Goal: Task Accomplishment & Management: Complete application form

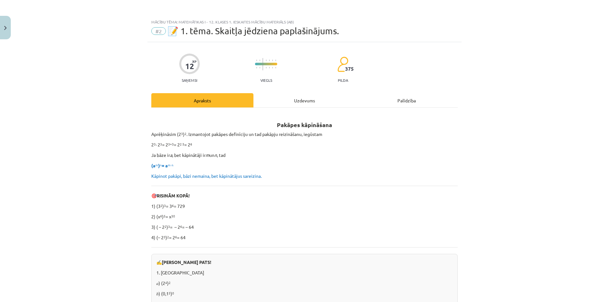
click at [288, 104] on div "Uzdevums" at bounding box center [304, 100] width 102 height 14
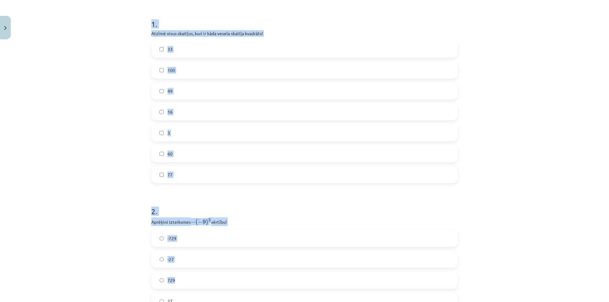
scroll to position [306, 0]
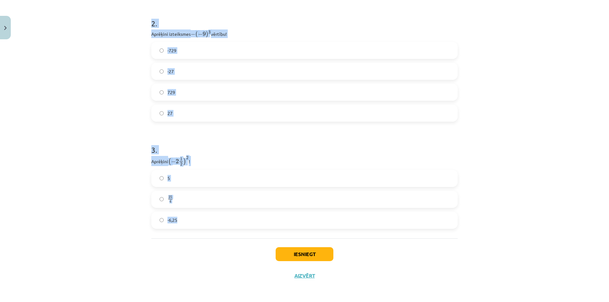
drag, startPoint x: 147, startPoint y: 94, endPoint x: 230, endPoint y: 219, distance: 150.3
click at [230, 219] on div "12 XP Saņemsi Viegls 375 pilda Apraksts Uzdevums Palīdzība 1 . Atzīmē visus ska…" at bounding box center [304, 11] width 314 height 550
copy form "1 . Atzīmē visus skaitļus, kuri ir kāda vesela skaitļa kvadrāts! 33 100 49 16 3…"
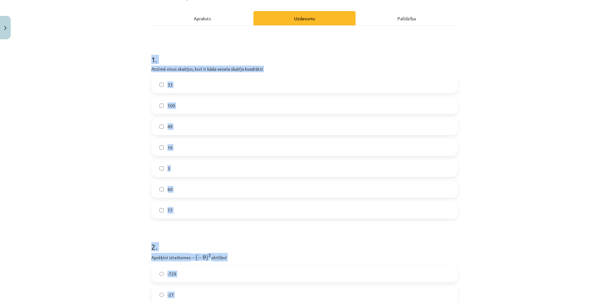
scroll to position [0, 0]
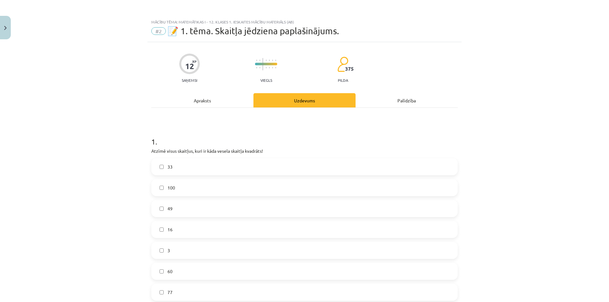
click at [126, 87] on div "Mācību tēma: Matemātikas i - 12. klases 1. ieskaites mācību materiāls (ab) #2 📝…" at bounding box center [304, 151] width 609 height 302
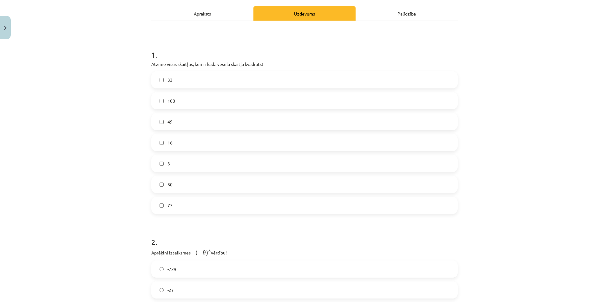
scroll to position [95, 0]
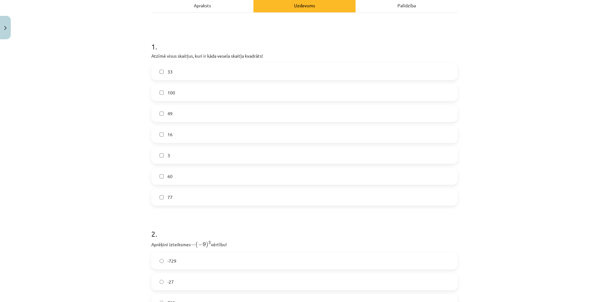
click at [183, 91] on label "100" at bounding box center [304, 93] width 305 height 16
click at [176, 116] on label "49" at bounding box center [304, 114] width 305 height 16
click at [182, 136] on label "16" at bounding box center [304, 135] width 305 height 16
click at [203, 152] on label "3" at bounding box center [304, 155] width 305 height 16
click at [242, 148] on label "3" at bounding box center [304, 155] width 305 height 16
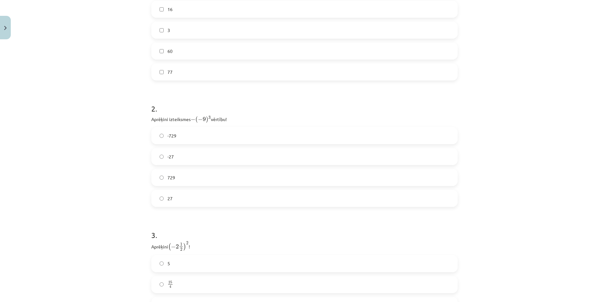
scroll to position [222, 0]
drag, startPoint x: 262, startPoint y: 152, endPoint x: 356, endPoint y: 42, distance: 144.1
click at [262, 151] on label "-27" at bounding box center [304, 155] width 305 height 16
click at [222, 133] on label "-729" at bounding box center [304, 134] width 305 height 16
click at [244, 173] on label "729" at bounding box center [304, 176] width 305 height 16
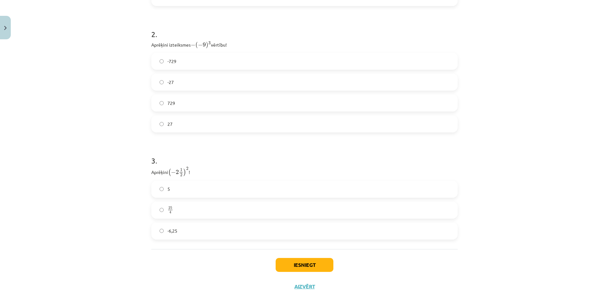
scroll to position [306, 0]
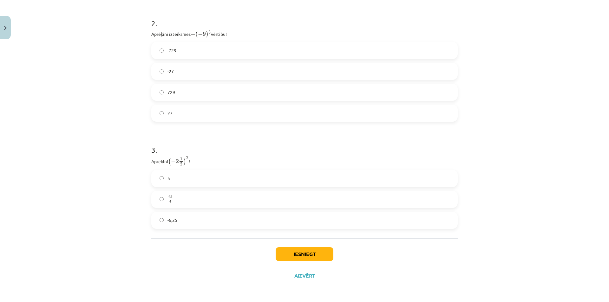
click at [247, 203] on label "25 4 25 4" at bounding box center [304, 200] width 305 height 16
click at [295, 250] on button "Iesniegt" at bounding box center [305, 254] width 58 height 14
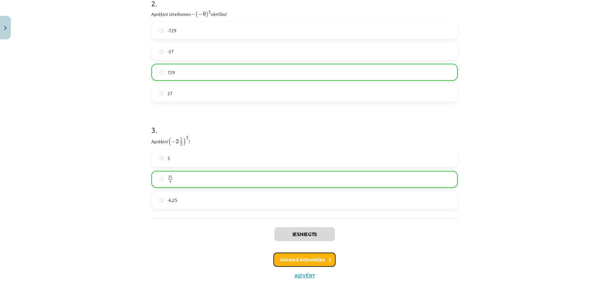
click at [303, 262] on button "Nākamā nodarbība" at bounding box center [304, 260] width 62 height 15
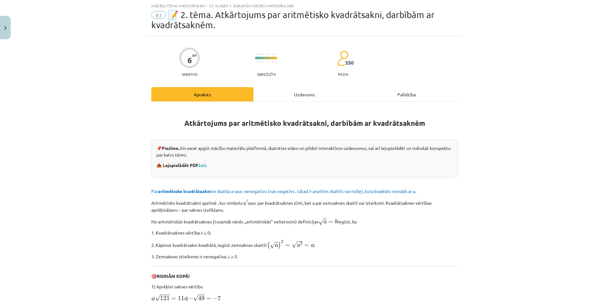
scroll to position [16, 0]
click at [260, 96] on div "Uzdevums" at bounding box center [304, 95] width 102 height 14
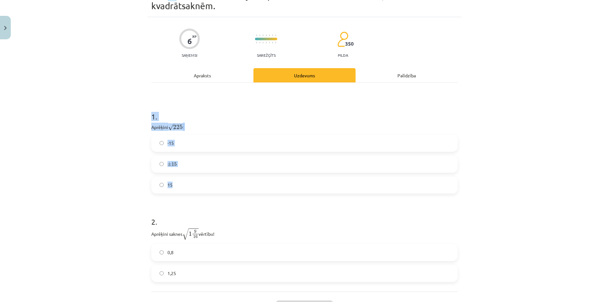
scroll to position [88, 0]
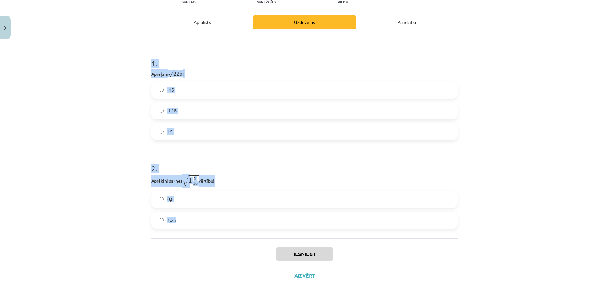
drag, startPoint x: 148, startPoint y: 136, endPoint x: 231, endPoint y: 225, distance: 121.8
click at [231, 225] on div "6 XP Saņemsi Sarežģīts 350 pilda Apraksts Uzdevums Palīdzība 1 . Aprēķini √ 225…" at bounding box center [304, 125] width 314 height 323
copy form "1 . Aprēķini √ 225 225 ! -15 ± 15 ± 15 15 2 . Aprēķini saknes √ 1 9 16 1 9 16 v…"
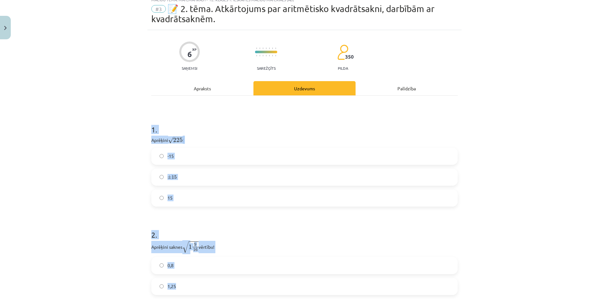
scroll to position [0, 0]
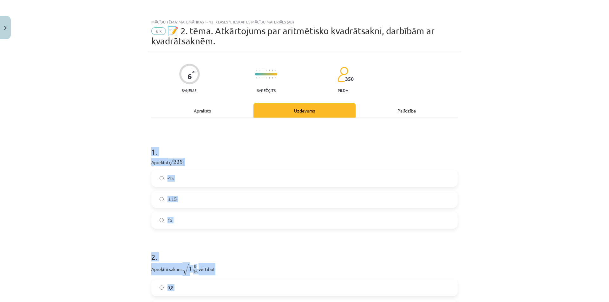
click at [121, 181] on div "Mācību tēma: Matemātikas i - 12. klases 1. ieskaites mācību materiāls (ab) #3 📝…" at bounding box center [304, 151] width 609 height 302
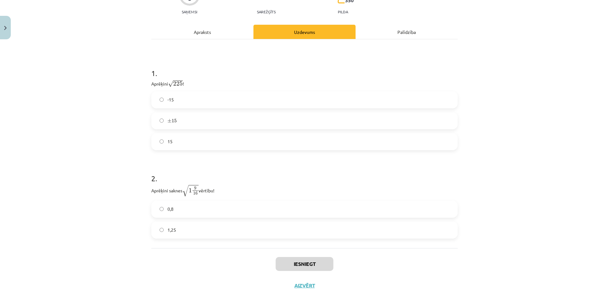
scroll to position [88, 0]
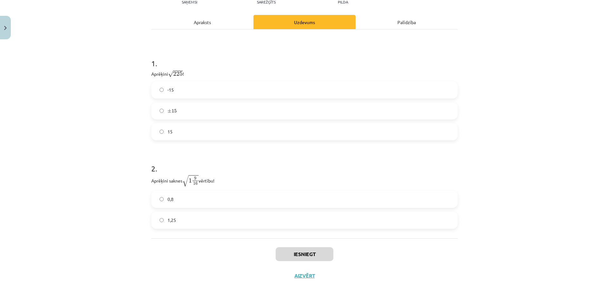
click at [260, 135] on label "15" at bounding box center [304, 132] width 305 height 16
drag, startPoint x: 198, startPoint y: 181, endPoint x: 184, endPoint y: 181, distance: 14.0
click at [184, 181] on p "Aprēķini saknes √ 1 9 16 1 9 16 vērtību!" at bounding box center [304, 181] width 306 height 12
click at [128, 171] on div "Mācību tēma: Matemātikas i - 12. klases 1. ieskaites mācību materiāls (ab) #3 📝…" at bounding box center [304, 151] width 609 height 302
drag, startPoint x: 215, startPoint y: 212, endPoint x: 222, endPoint y: 221, distance: 11.7
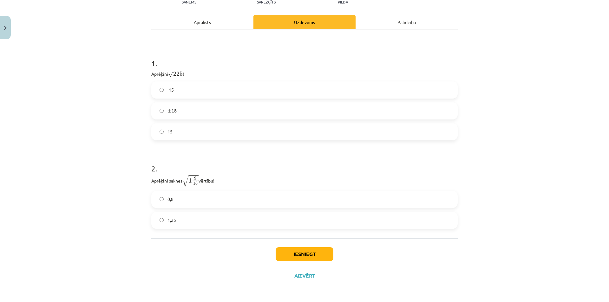
click at [215, 213] on div "1,25" at bounding box center [304, 220] width 306 height 17
click at [223, 222] on label "1,25" at bounding box center [304, 220] width 305 height 16
click at [297, 250] on button "Iesniegt" at bounding box center [305, 254] width 58 height 14
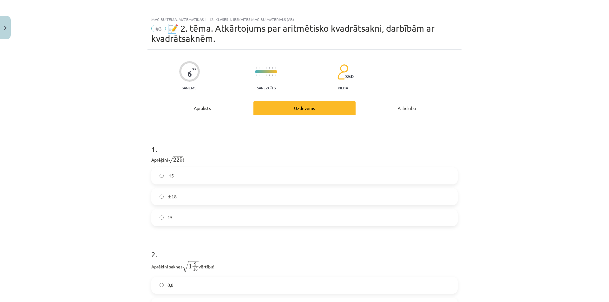
scroll to position [0, 0]
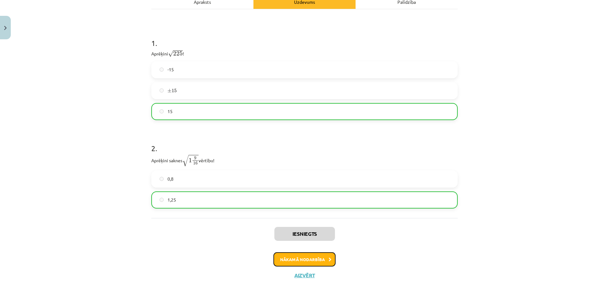
click at [297, 254] on button "Nākamā nodarbība" at bounding box center [304, 259] width 62 height 15
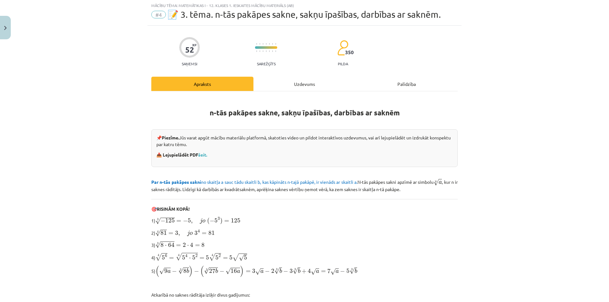
scroll to position [16, 0]
click at [268, 81] on div "Uzdevums" at bounding box center [304, 84] width 102 height 14
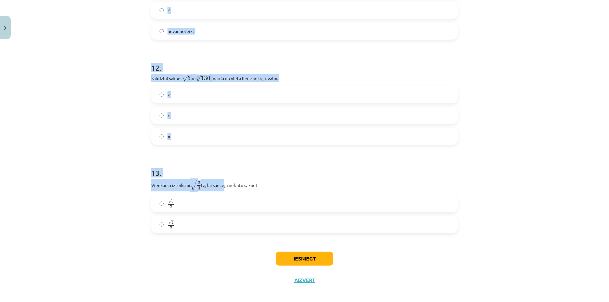
scroll to position [1347, 0]
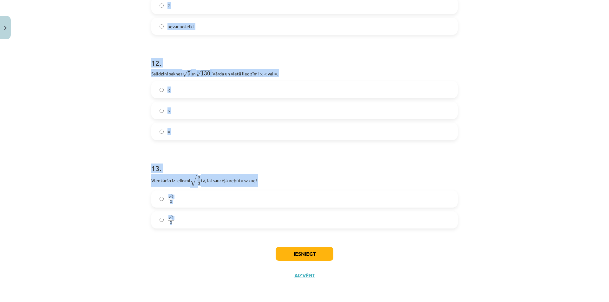
drag, startPoint x: 144, startPoint y: 122, endPoint x: 221, endPoint y: 215, distance: 121.0
click at [221, 215] on div "Mācību tēma: Matemātikas i - 12. klases 1. ieskaites mācību materiāls (ab) #4 📝…" at bounding box center [304, 151] width 609 height 302
copy form "1 . Kura izteiksme jāizvēlas vienādības a m n a m n = ⋯ labajā pusē, lai būtu p…"
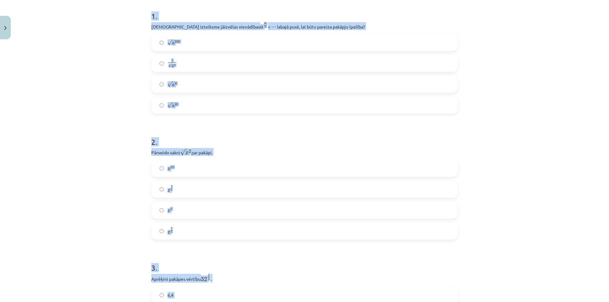
scroll to position [16, 0]
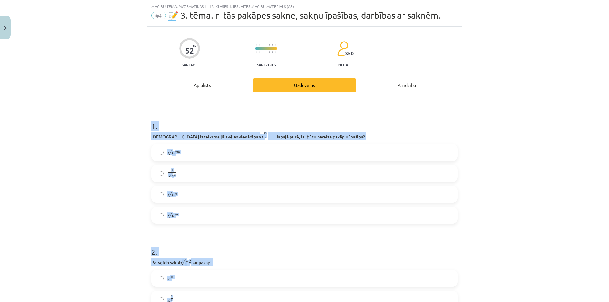
click at [125, 118] on div "Mācību tēma: Matemātikas i - 12. klases 1. ieskaites mācību materiāls (ab) #4 📝…" at bounding box center [304, 151] width 609 height 302
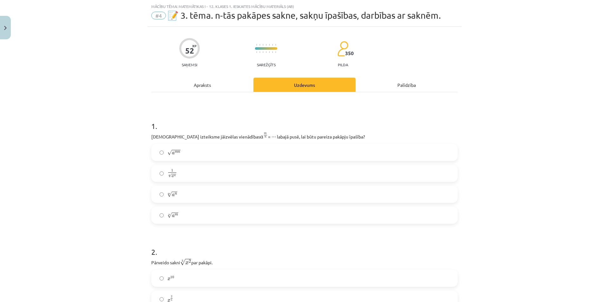
click at [223, 214] on label "n √ a m a m n" at bounding box center [304, 215] width 305 height 16
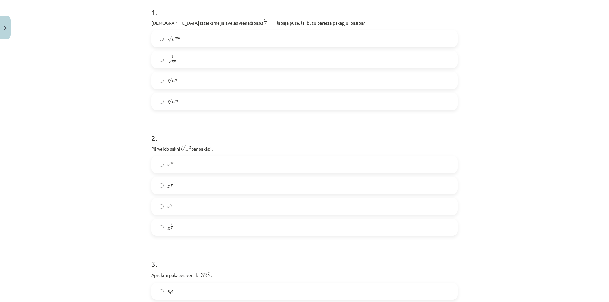
scroll to position [142, 0]
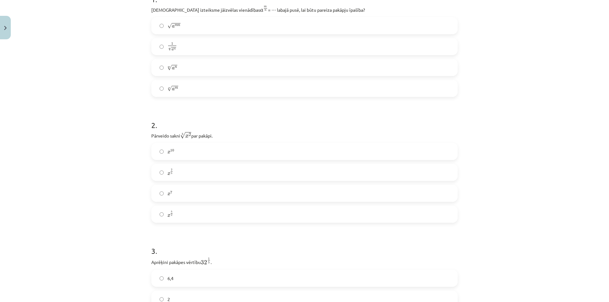
click at [259, 175] on label "x 2 5 x 2 5" at bounding box center [304, 173] width 305 height 16
click at [225, 176] on label "2" at bounding box center [304, 173] width 305 height 16
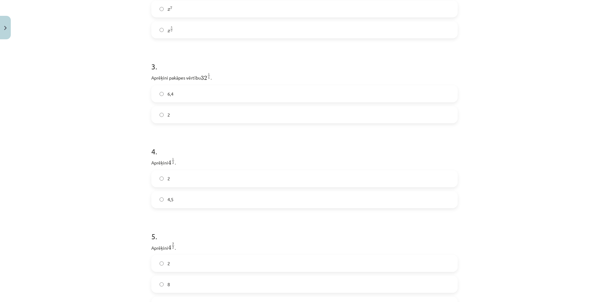
scroll to position [333, 0]
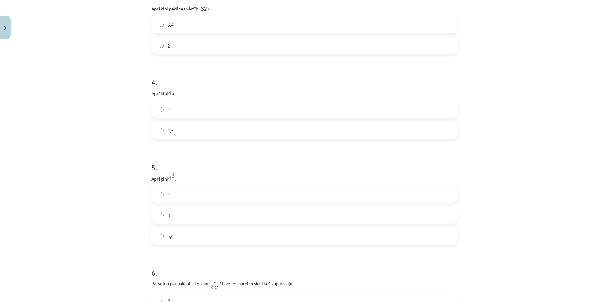
click at [277, 105] on label "2" at bounding box center [304, 110] width 305 height 16
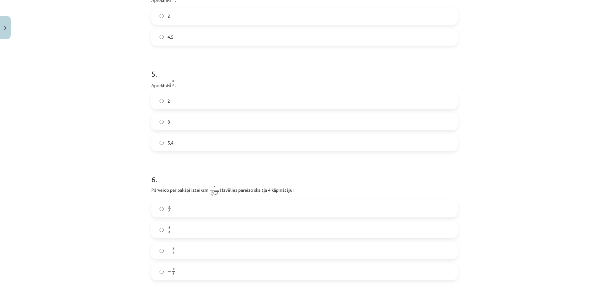
scroll to position [491, 0]
click at [270, 129] on div "8" at bounding box center [304, 120] width 306 height 17
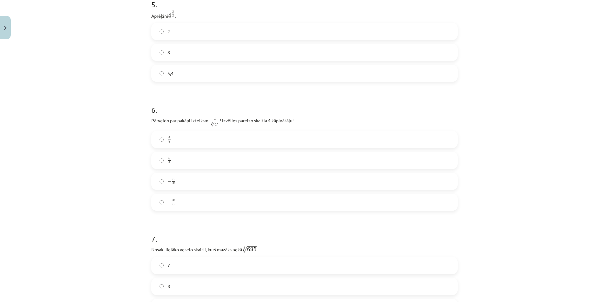
scroll to position [555, 0]
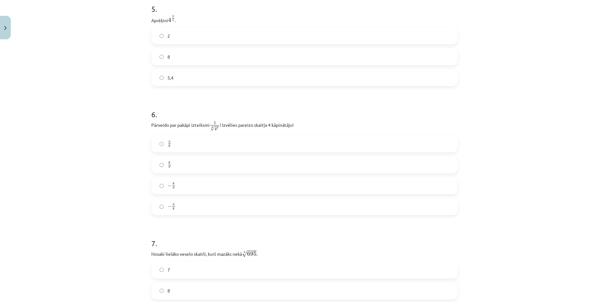
click at [245, 68] on div "2 8 5,4" at bounding box center [304, 56] width 306 height 59
click at [246, 66] on div "2 8 5,4" at bounding box center [304, 56] width 306 height 59
click at [251, 59] on label "8" at bounding box center [304, 57] width 305 height 16
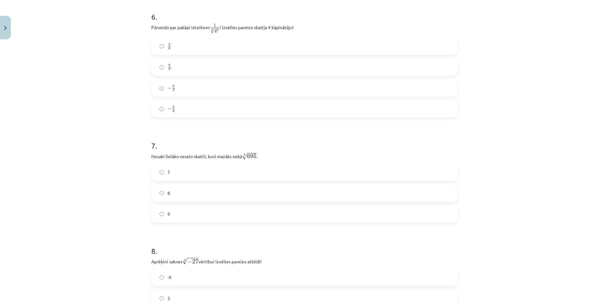
scroll to position [650, 0]
click at [307, 69] on label "8 x 8 x" at bounding box center [304, 70] width 305 height 16
click at [277, 50] on label "x 8 x 8" at bounding box center [304, 49] width 305 height 16
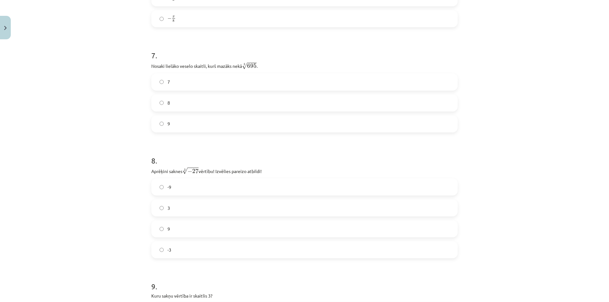
scroll to position [745, 0]
click at [293, 98] on label "8" at bounding box center [304, 101] width 305 height 16
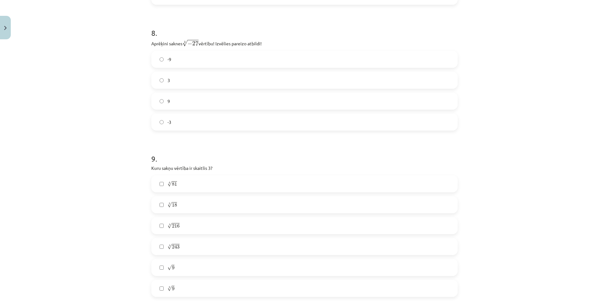
scroll to position [872, 0]
click at [295, 117] on label "-3" at bounding box center [304, 121] width 305 height 16
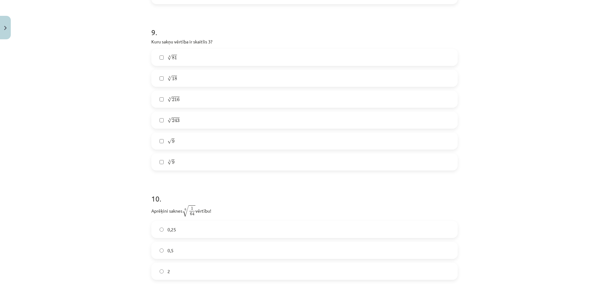
scroll to position [999, 0]
click at [303, 60] on label "4 √ 81 81 4" at bounding box center [304, 56] width 305 height 16
click at [281, 116] on label "5 √ 243 243 5" at bounding box center [304, 119] width 305 height 16
click at [257, 140] on label "√ 9 9" at bounding box center [304, 140] width 305 height 16
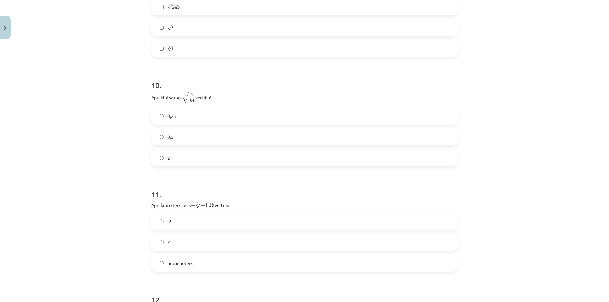
scroll to position [1125, 0]
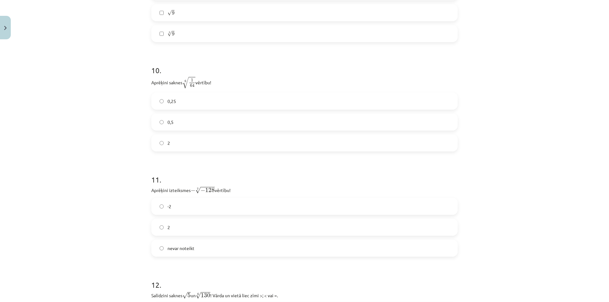
click at [271, 118] on label "0,5" at bounding box center [304, 122] width 305 height 16
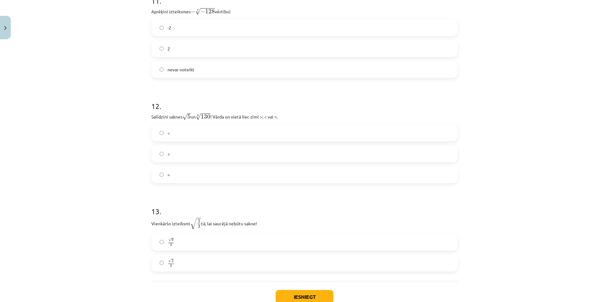
scroll to position [1284, 0]
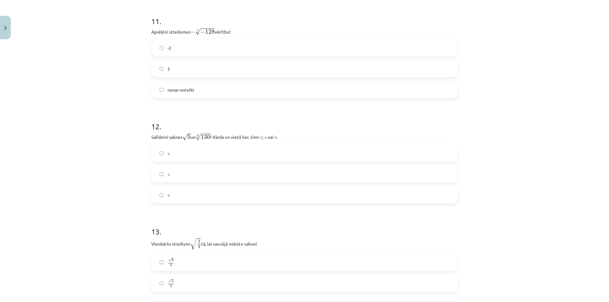
click at [261, 69] on label "2" at bounding box center [304, 69] width 305 height 16
click at [282, 151] on label "<" at bounding box center [304, 153] width 305 height 16
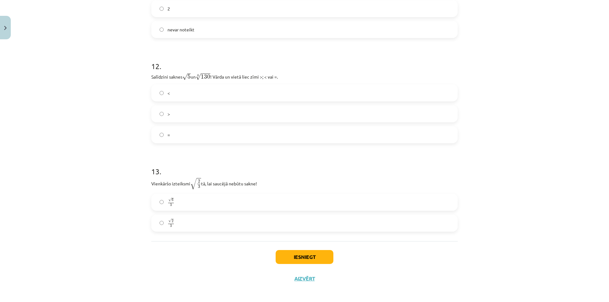
scroll to position [1347, 0]
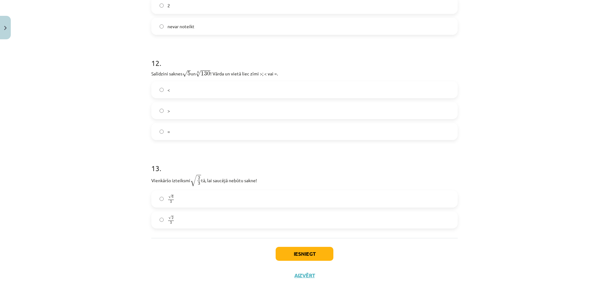
click at [258, 202] on label "√ 6 3 6 3" at bounding box center [304, 199] width 305 height 16
click at [293, 248] on button "Iesniegt" at bounding box center [305, 254] width 58 height 14
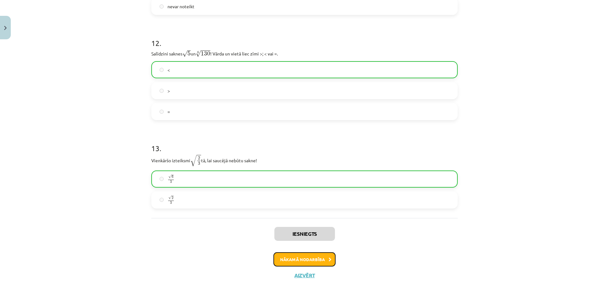
click at [325, 258] on button "Nākamā nodarbība" at bounding box center [304, 259] width 62 height 15
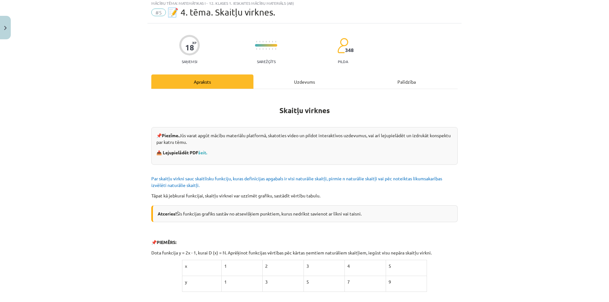
scroll to position [16, 0]
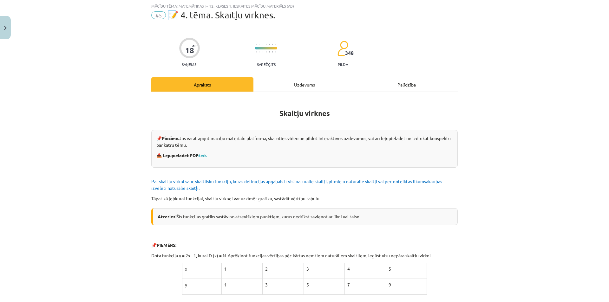
click at [292, 91] on div "Uzdevums" at bounding box center [304, 84] width 102 height 14
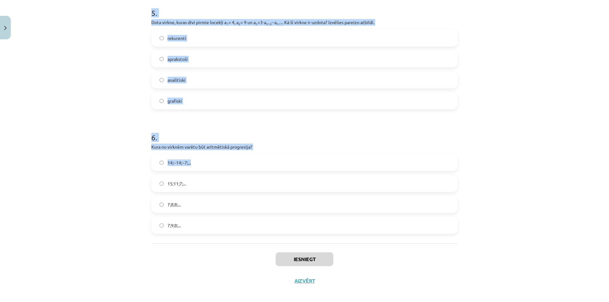
scroll to position [635, 0]
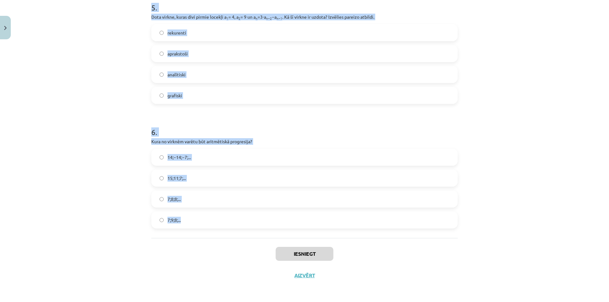
drag, startPoint x: 148, startPoint y: 126, endPoint x: 232, endPoint y: 214, distance: 122.2
drag, startPoint x: 231, startPoint y: 215, endPoint x: 258, endPoint y: 128, distance: 90.6
click at [258, 128] on h1 "6 ." at bounding box center [304, 127] width 306 height 20
drag, startPoint x: 150, startPoint y: 139, endPoint x: 205, endPoint y: 232, distance: 108.2
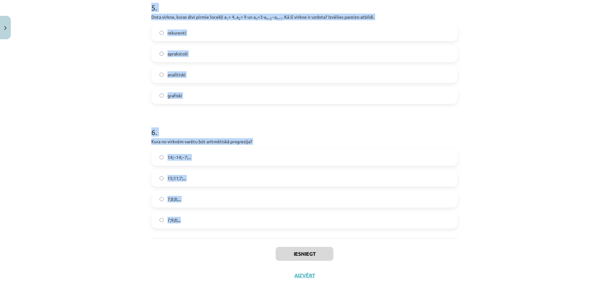
copy form "1 . Skaitļu virkne -7; -4; -1; 2; 5; ... ir Ne augoša, ne dilstoša Dilstoša Kon…"
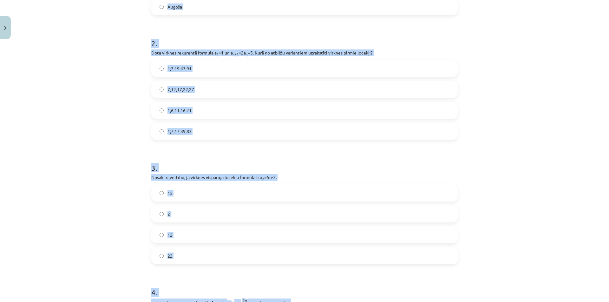
scroll to position [33, 0]
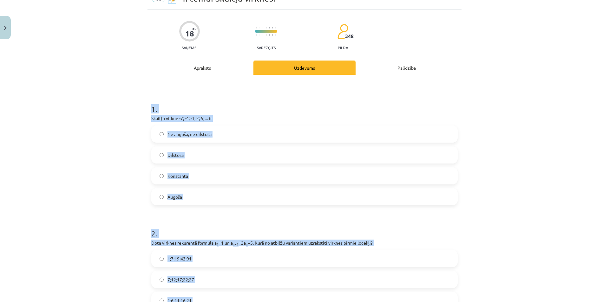
click at [105, 90] on div "Mācību tēma: Matemātikas i - 12. klases 1. ieskaites mācību materiāls (ab) #5 📝…" at bounding box center [304, 151] width 609 height 302
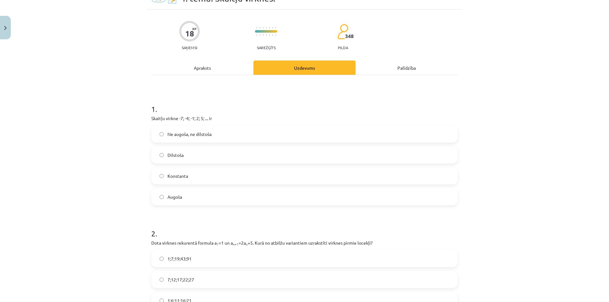
click at [239, 191] on label "Augoša" at bounding box center [304, 197] width 305 height 16
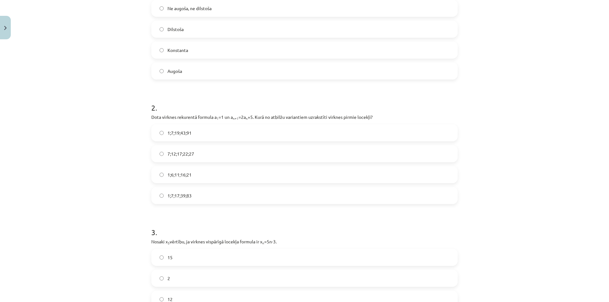
scroll to position [160, 0]
click at [257, 135] on label "1;7;19;43;91" at bounding box center [304, 132] width 305 height 16
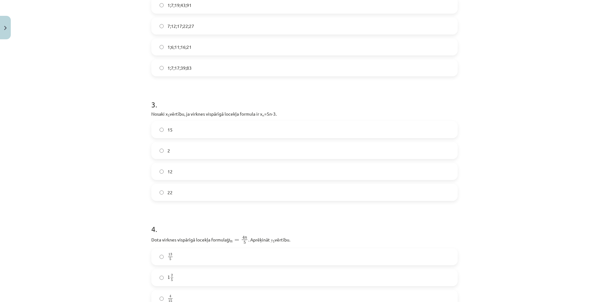
click at [245, 165] on label "12" at bounding box center [304, 172] width 305 height 16
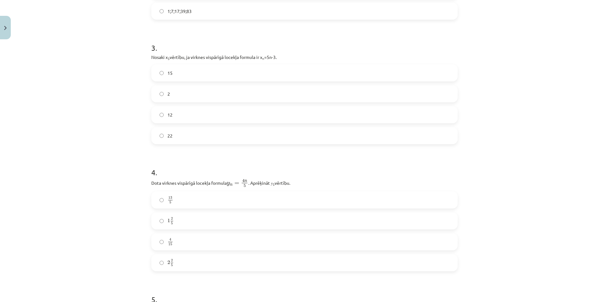
scroll to position [445, 0]
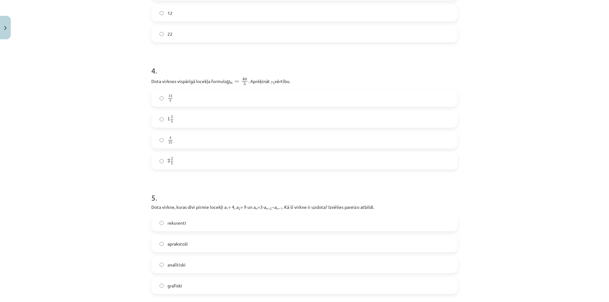
click at [239, 161] on label "2 2 5 2 2 5" at bounding box center [304, 161] width 305 height 16
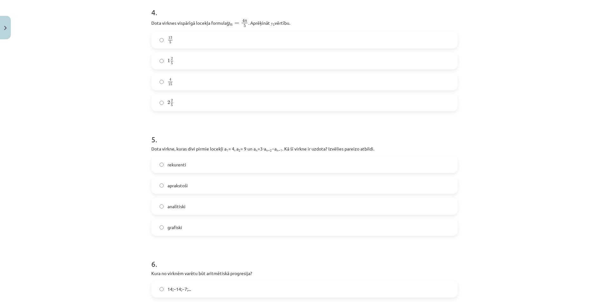
scroll to position [508, 0]
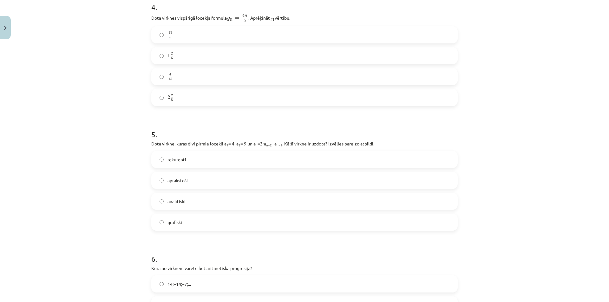
click at [254, 163] on label "rekurenti" at bounding box center [304, 160] width 305 height 16
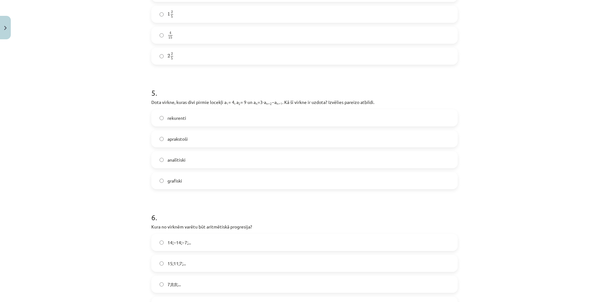
scroll to position [635, 0]
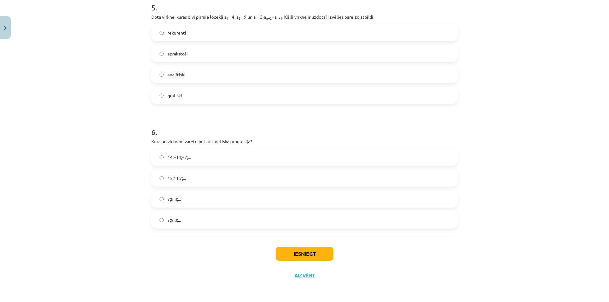
click at [236, 177] on label "15;11;7;..." at bounding box center [304, 178] width 305 height 16
click at [300, 255] on button "Iesniegt" at bounding box center [305, 254] width 58 height 14
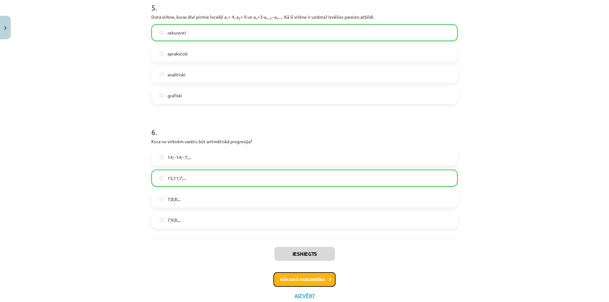
click at [295, 277] on button "Nākamā nodarbība" at bounding box center [304, 279] width 62 height 15
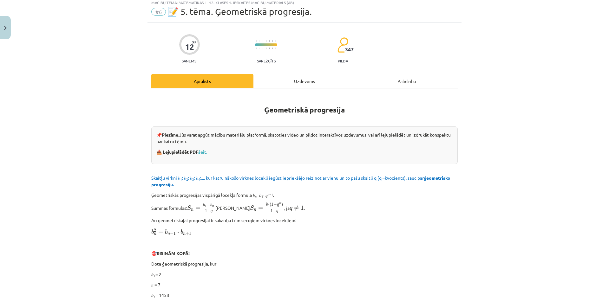
scroll to position [16, 0]
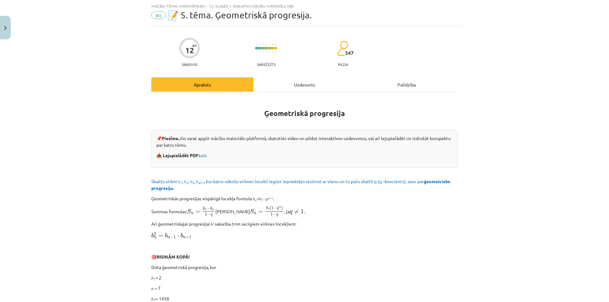
click at [280, 84] on div "Uzdevums" at bounding box center [304, 84] width 102 height 14
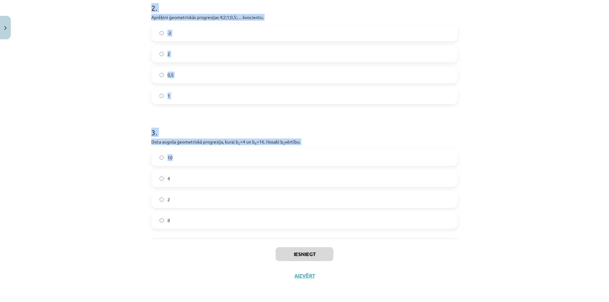
scroll to position [217, 0]
drag, startPoint x: 147, startPoint y: 125, endPoint x: 203, endPoint y: 220, distance: 110.4
click at [203, 220] on div "12 XP Saņemsi Sarežģīts 347 pilda Apraksts Uzdevums Palīdzība 1 . Aprēķini ģeom…" at bounding box center [304, 55] width 314 height 461
copy form "1 . Aprēķini ģeometriskās progresijas nākamo locekli, ja b 1 = 7 un q=5. 35 12 …"
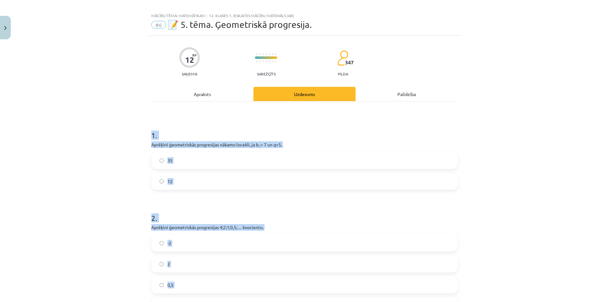
scroll to position [0, 0]
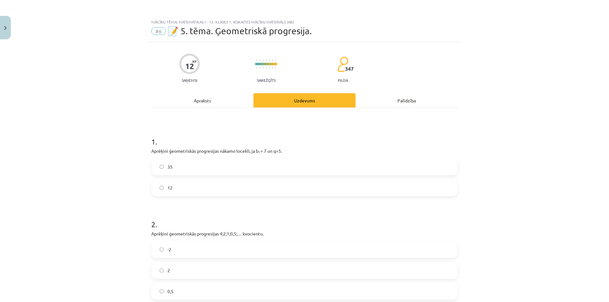
click at [128, 108] on div "Mācību tēma: Matemātikas i - 12. klases 1. ieskaites mācību materiāls (ab) #6 📝…" at bounding box center [304, 151] width 609 height 302
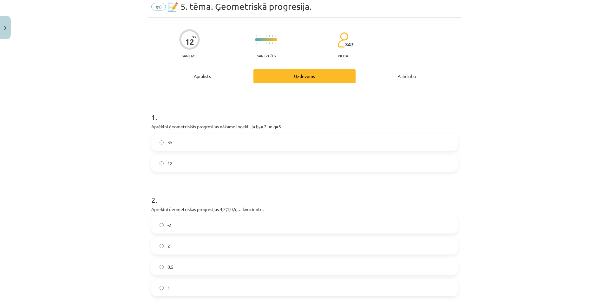
scroll to position [63, 0]
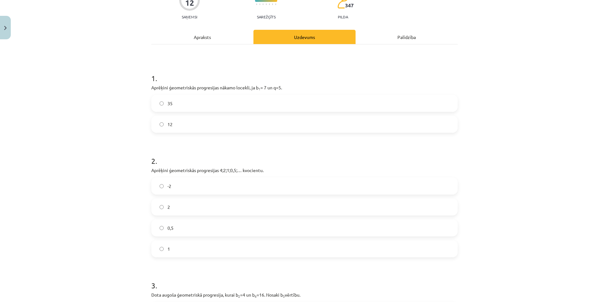
click at [264, 91] on div "1 . Aprēķini ģeometriskās progresijas nākamo locekli, ja b 1 = 7 un q=5. 35 12" at bounding box center [304, 98] width 306 height 70
click at [264, 104] on label "35" at bounding box center [304, 103] width 305 height 16
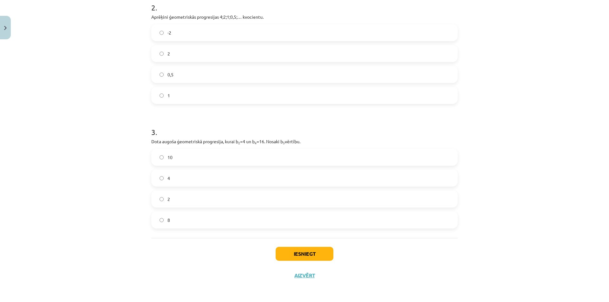
click at [277, 79] on label "0,5" at bounding box center [304, 75] width 305 height 16
click at [238, 223] on label "8" at bounding box center [304, 220] width 305 height 16
click at [286, 253] on button "Iesniegt" at bounding box center [305, 254] width 58 height 14
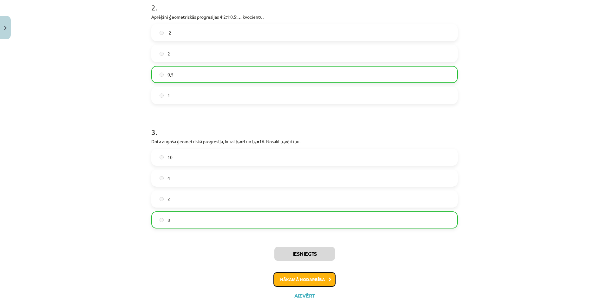
click at [283, 276] on button "Nākamā nodarbība" at bounding box center [304, 279] width 62 height 15
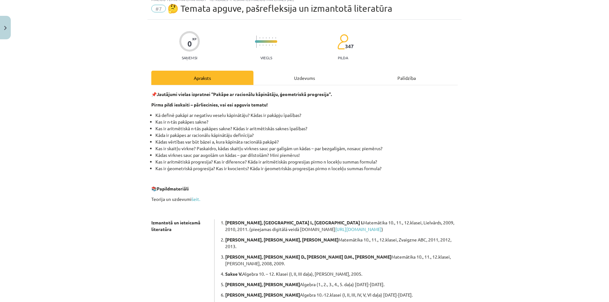
scroll to position [16, 0]
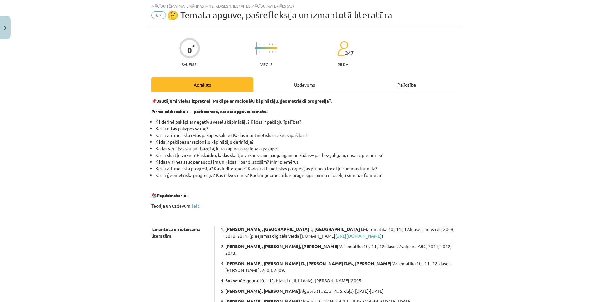
click at [295, 88] on div "Uzdevums" at bounding box center [304, 84] width 102 height 14
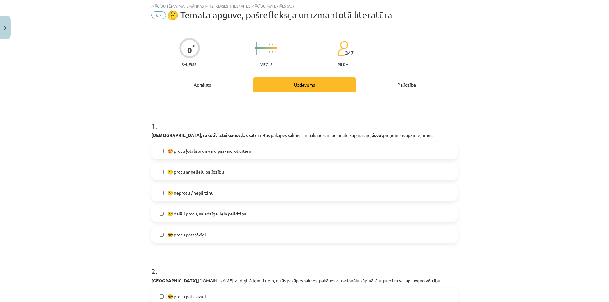
click at [181, 149] on span "🤩 protu ļoti labi un varu paskaidrot citiem" at bounding box center [209, 151] width 85 height 7
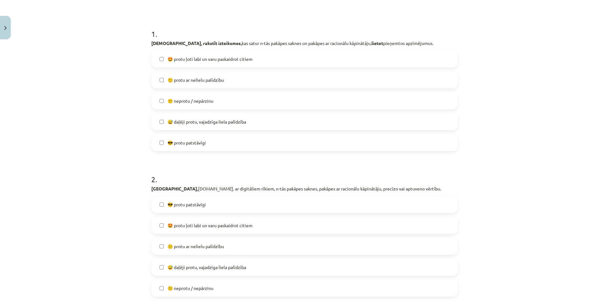
scroll to position [0, 0]
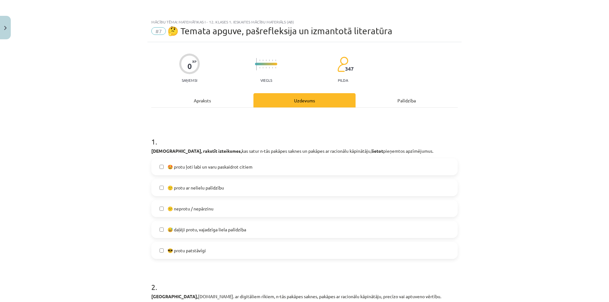
click at [187, 171] on label "🤩 protu ļoti labi un varu paskaidrot citiem" at bounding box center [304, 167] width 305 height 16
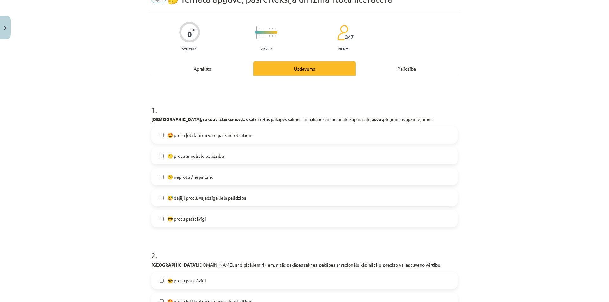
click at [190, 157] on span "🙂 protu ar nelielu palīdzību" at bounding box center [195, 156] width 56 height 7
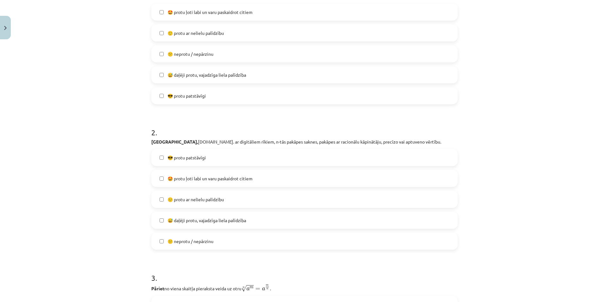
scroll to position [159, 0]
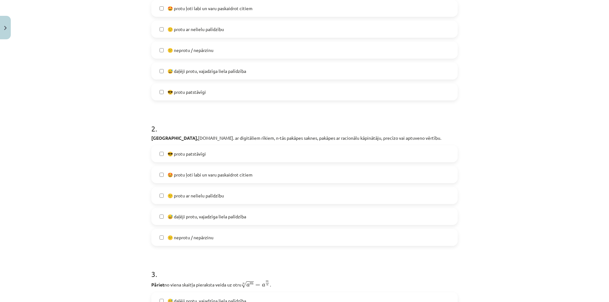
click at [188, 155] on span "😎 protu patstāvīgi" at bounding box center [186, 154] width 38 height 7
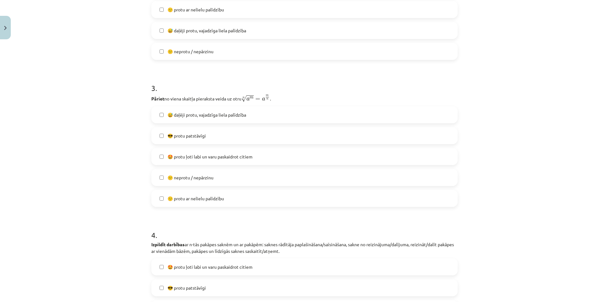
scroll to position [317, 0]
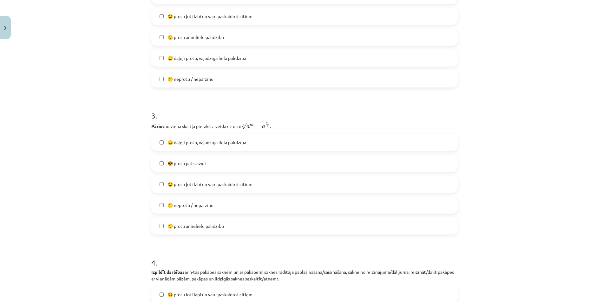
click at [175, 162] on span "😎 protu patstāvīgi" at bounding box center [186, 163] width 38 height 7
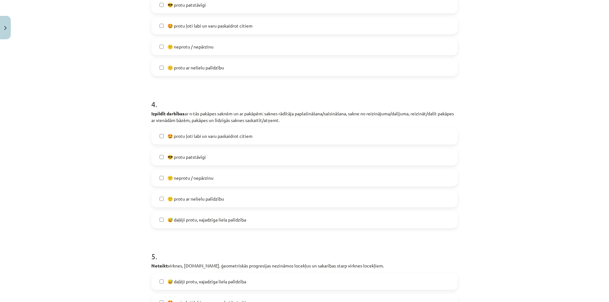
click at [181, 157] on span "😎 protu patstāvīgi" at bounding box center [186, 157] width 38 height 7
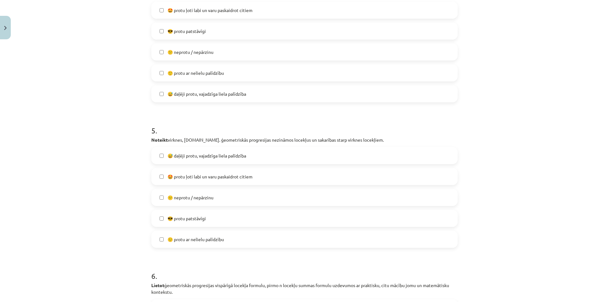
scroll to position [603, 0]
click at [183, 213] on label "😎 protu patstāvīgi" at bounding box center [304, 218] width 305 height 16
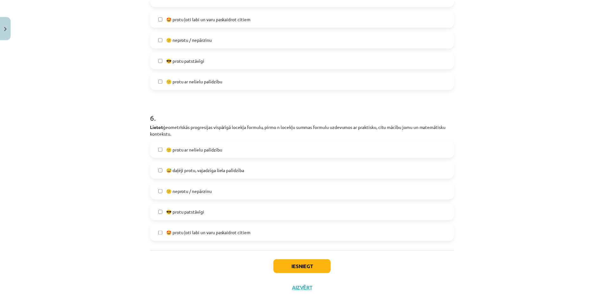
scroll to position [773, 0]
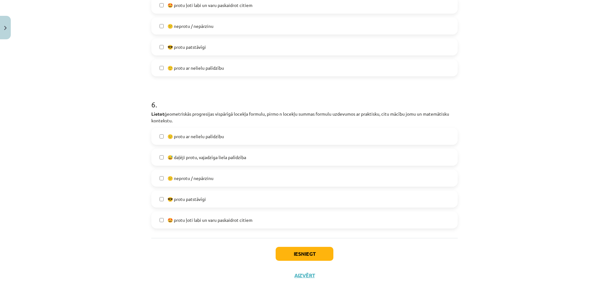
click at [185, 205] on label "😎 protu patstāvīgi" at bounding box center [304, 199] width 305 height 16
click at [277, 248] on button "Iesniegt" at bounding box center [305, 254] width 58 height 14
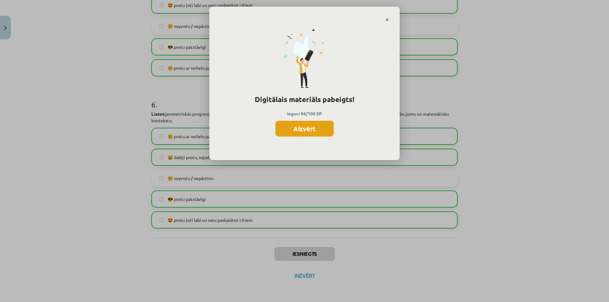
click at [289, 126] on button "Aizvērt" at bounding box center [304, 129] width 58 height 16
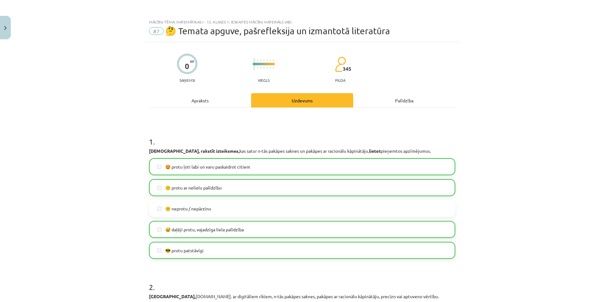
scroll to position [0, 0]
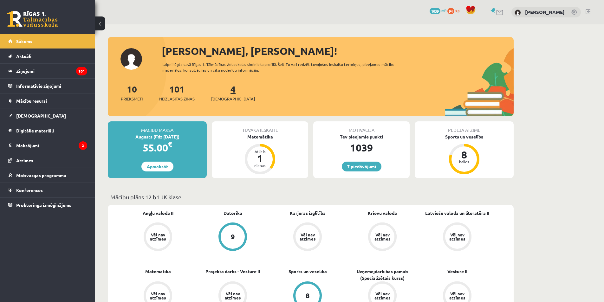
click at [222, 96] on span "[DEMOGRAPHIC_DATA]" at bounding box center [233, 99] width 44 height 6
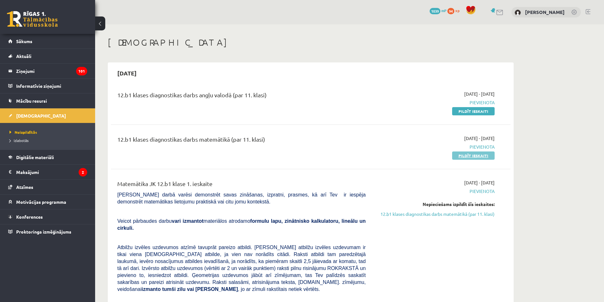
click at [471, 156] on link "Pildīt ieskaiti" at bounding box center [473, 156] width 42 height 8
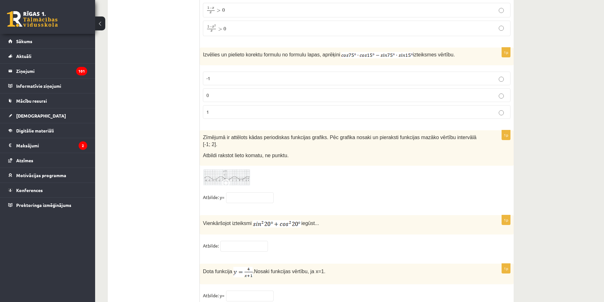
scroll to position [3033, 0]
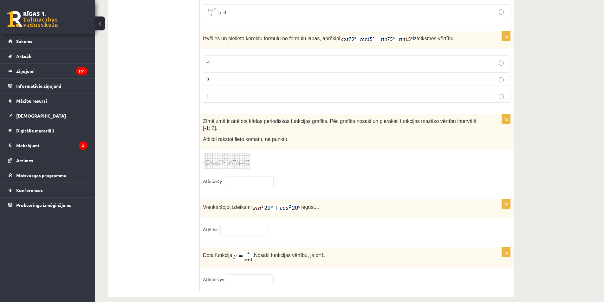
click at [210, 153] on img at bounding box center [227, 161] width 48 height 17
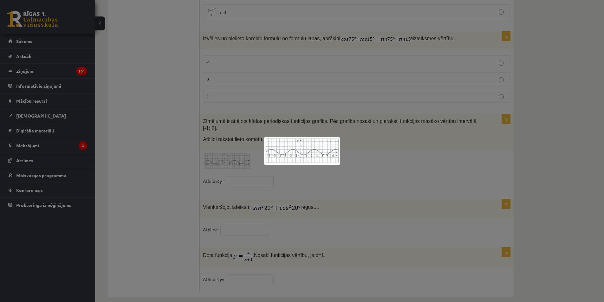
click at [187, 146] on div at bounding box center [302, 151] width 604 height 302
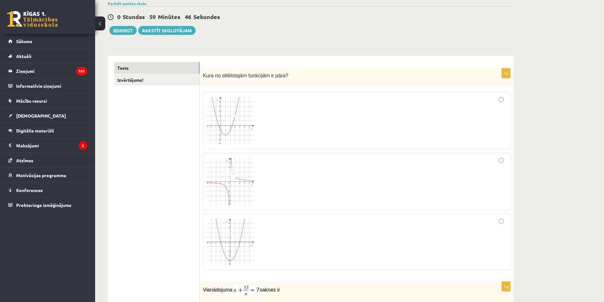
scroll to position [0, 0]
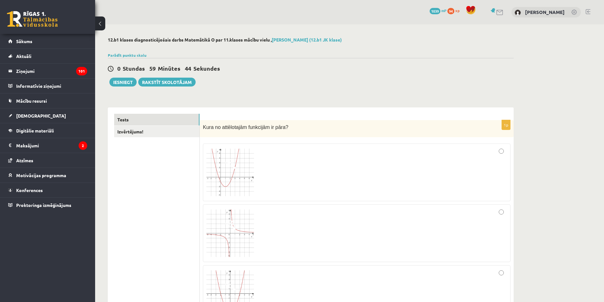
drag, startPoint x: 188, startPoint y: 151, endPoint x: 190, endPoint y: 75, distance: 75.8
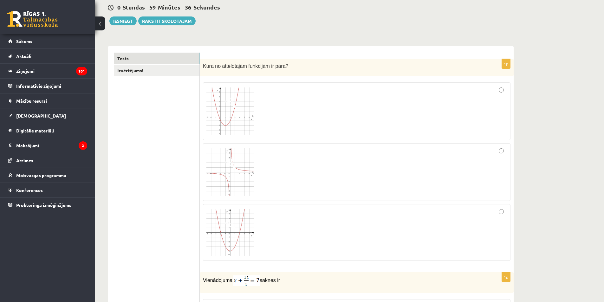
scroll to position [63, 0]
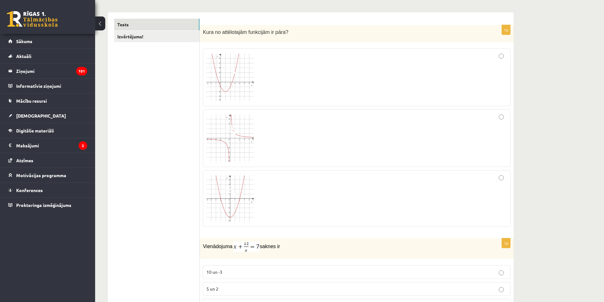
click at [493, 188] on div at bounding box center [356, 199] width 301 height 50
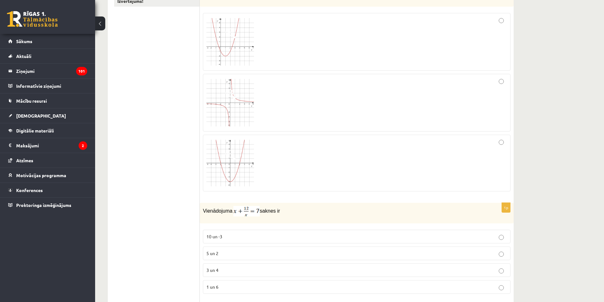
scroll to position [190, 0]
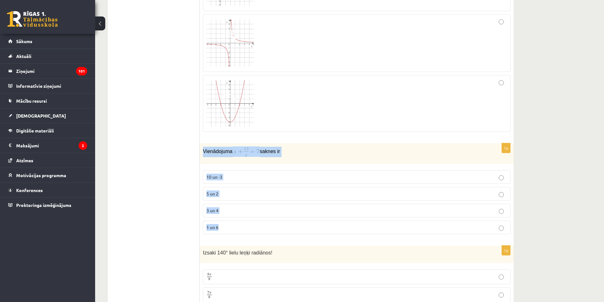
drag, startPoint x: 200, startPoint y: 150, endPoint x: 280, endPoint y: 223, distance: 108.6
click at [280, 223] on div "1p Vienādojuma saknes ir 10 un -3 5 un 2 3 un 4 1 un 6" at bounding box center [357, 191] width 314 height 96
copy div "Vienādojuma saknes ir 10 un -3 5 un 2 3 un 4 1 un 6"
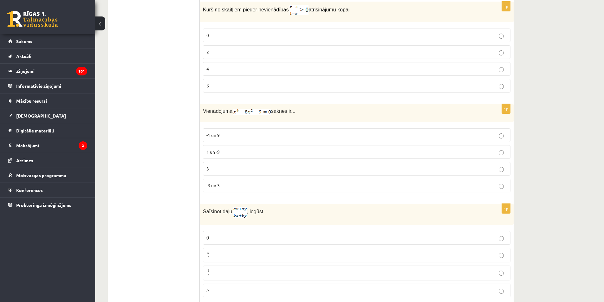
scroll to position [643, 0]
drag, startPoint x: 175, startPoint y: 153, endPoint x: 174, endPoint y: 160, distance: 6.7
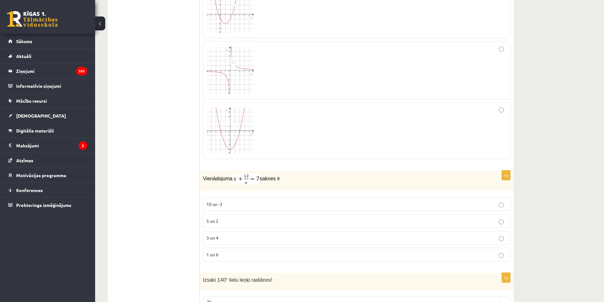
scroll to position [167, 0]
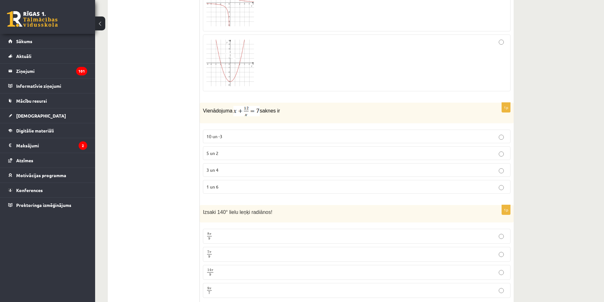
click at [268, 169] on p "3 un 4" at bounding box center [356, 170] width 301 height 7
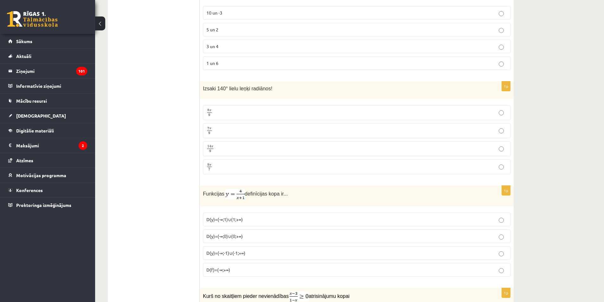
scroll to position [358, 0]
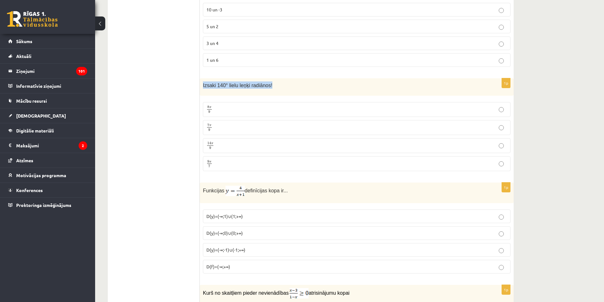
drag, startPoint x: 201, startPoint y: 83, endPoint x: 279, endPoint y: 86, distance: 77.8
click at [279, 86] on div "Izsaki 140° lielu leņķi radiānos!" at bounding box center [357, 86] width 314 height 17
copy span "Izsaki 140° lielu leņķi radiānos!"
click at [284, 124] on p "7 π 9 7 π 9" at bounding box center [356, 128] width 301 height 8
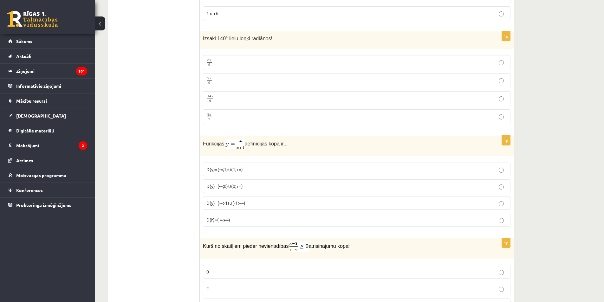
scroll to position [421, 0]
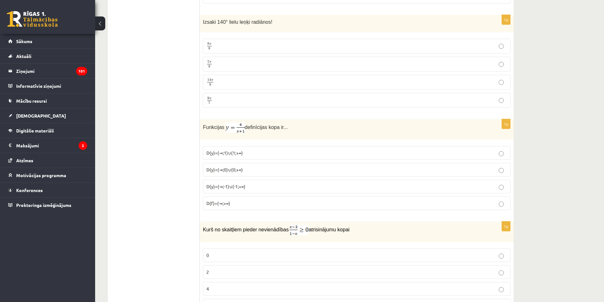
drag, startPoint x: 202, startPoint y: 128, endPoint x: 285, endPoint y: 127, distance: 82.8
click at [285, 127] on div "Funkcijas definīcijas kopa ir..." at bounding box center [357, 129] width 314 height 21
copy p "Funkcijas definīcijas kopa ir..."
click at [271, 151] on p "D(y)=(-∞;1)∪(1;+∞)" at bounding box center [356, 153] width 301 height 7
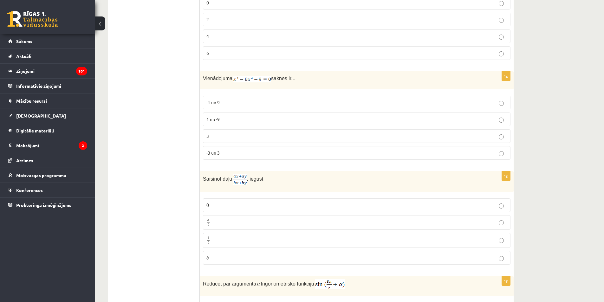
scroll to position [675, 0]
click at [237, 177] on img at bounding box center [240, 178] width 14 height 11
click at [238, 178] on img at bounding box center [240, 178] width 14 height 11
click at [238, 182] on img at bounding box center [240, 178] width 14 height 11
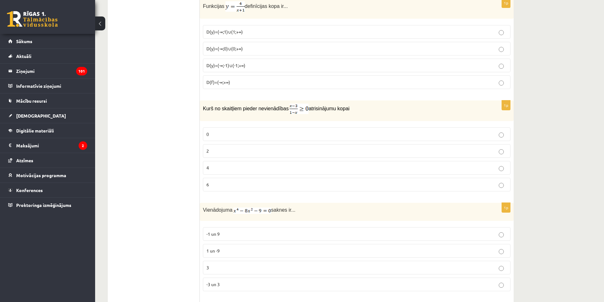
scroll to position [548, 0]
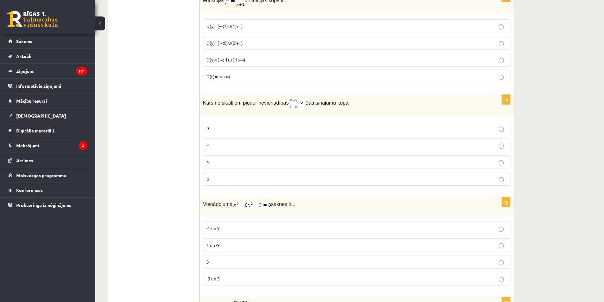
drag, startPoint x: 164, startPoint y: 254, endPoint x: 153, endPoint y: 258, distance: 11.2
click at [280, 146] on p "2" at bounding box center [356, 145] width 301 height 7
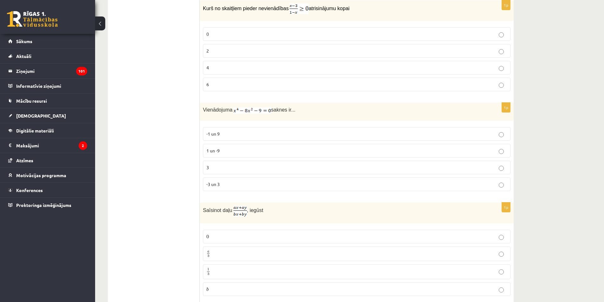
scroll to position [643, 0]
click at [324, 186] on p "-3 un 3" at bounding box center [356, 183] width 301 height 7
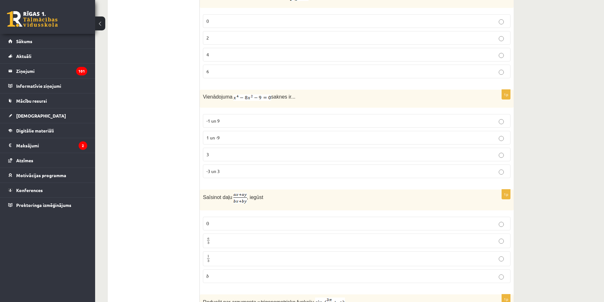
scroll to position [738, 0]
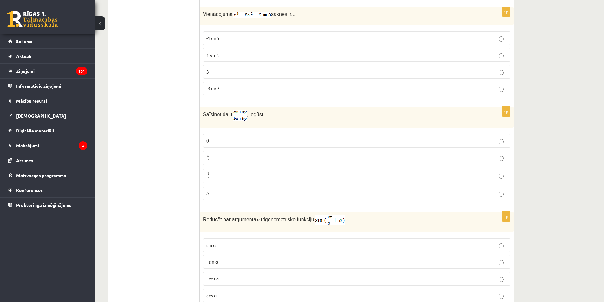
click at [271, 157] on p "a b a b" at bounding box center [356, 158] width 301 height 8
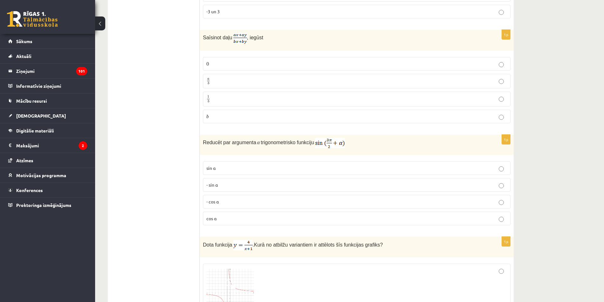
scroll to position [833, 0]
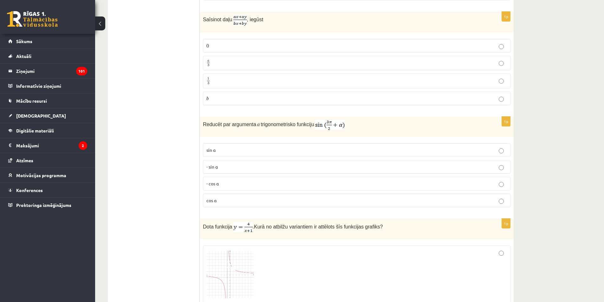
click at [314, 185] on p "- cos ⁡α" at bounding box center [356, 183] width 301 height 7
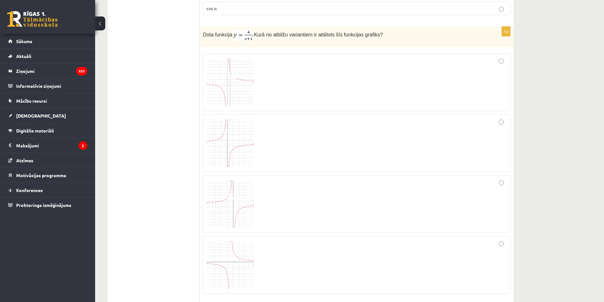
scroll to position [1024, 0]
click at [434, 81] on div at bounding box center [356, 84] width 301 height 51
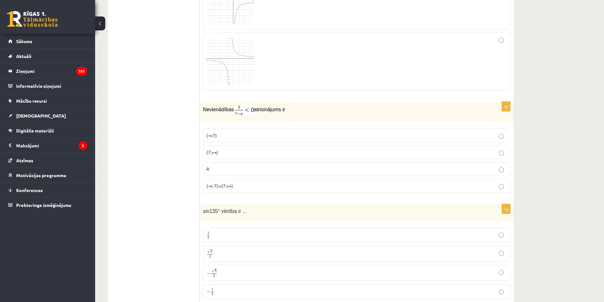
scroll to position [1246, 0]
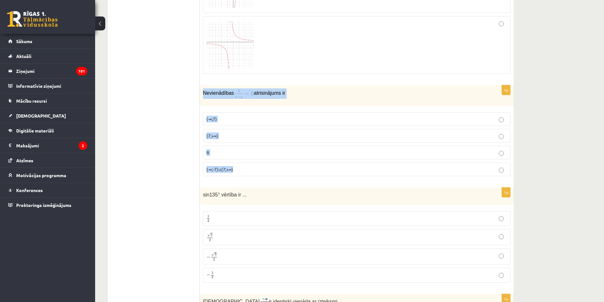
drag, startPoint x: 203, startPoint y: 94, endPoint x: 445, endPoint y: 179, distance: 257.0
click at [445, 179] on div "1p Nevienādības atrisinājums ir (-∞;7) (7;+∞) R (-∞;-7)∪(7;+∞)" at bounding box center [357, 133] width 314 height 96
click at [291, 138] on p "(7;+∞)" at bounding box center [356, 136] width 301 height 7
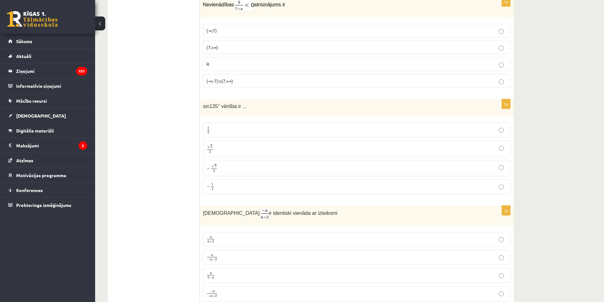
scroll to position [1373, 0]
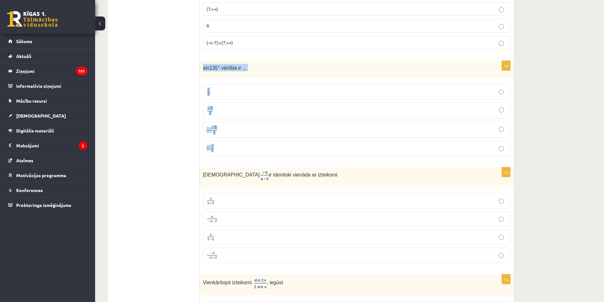
drag, startPoint x: 203, startPoint y: 67, endPoint x: 318, endPoint y: 145, distance: 138.8
click at [318, 145] on div "1p sin135° vērtība ir ... 1 2 1 2 √ 2 2 2 2 − √ 3 2 − 3 2 − 1 2 − 1 2" at bounding box center [357, 111] width 314 height 100
click at [311, 108] on p "√ 2 2 2 2" at bounding box center [356, 110] width 301 height 9
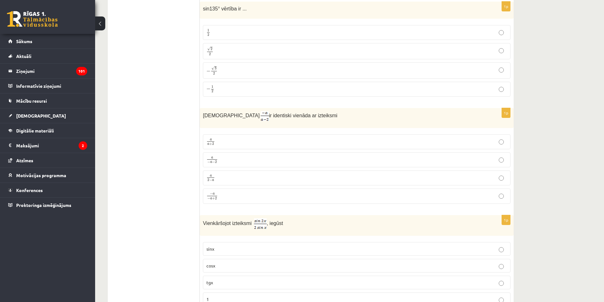
scroll to position [1436, 0]
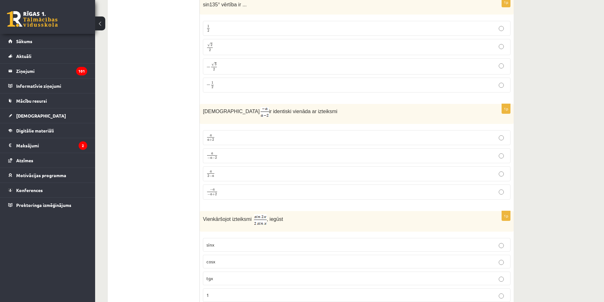
click at [300, 173] on p "a 2 − a a 2 − a" at bounding box center [356, 174] width 301 height 8
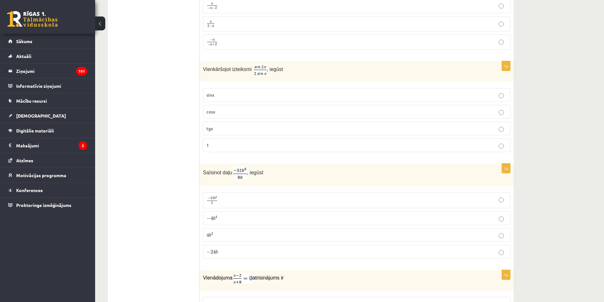
scroll to position [1584, 0]
click at [308, 116] on p "cosx" at bounding box center [356, 114] width 301 height 7
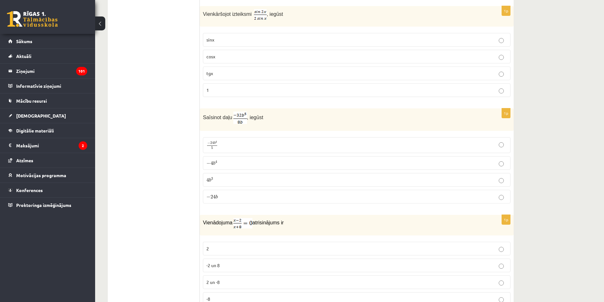
scroll to position [1647, 0]
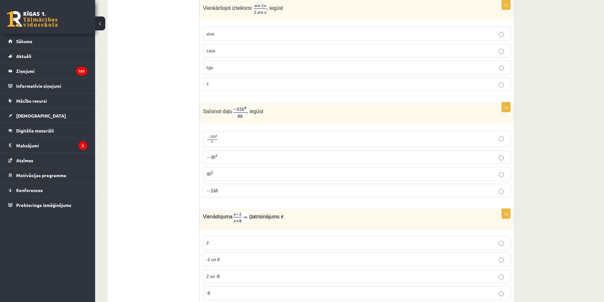
click at [344, 158] on p "− 4 b 4 − 4 b 4" at bounding box center [356, 157] width 301 height 7
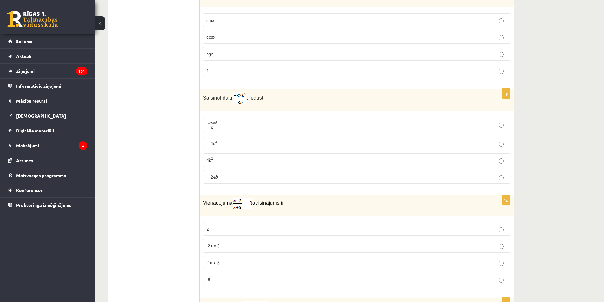
scroll to position [1711, 0]
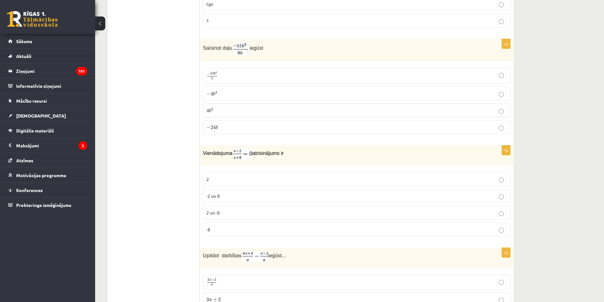
click at [353, 176] on p "2" at bounding box center [356, 179] width 301 height 7
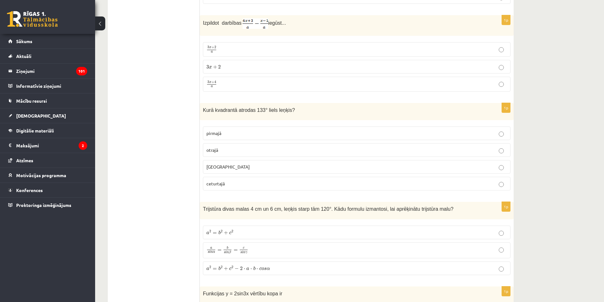
scroll to position [1940, 0]
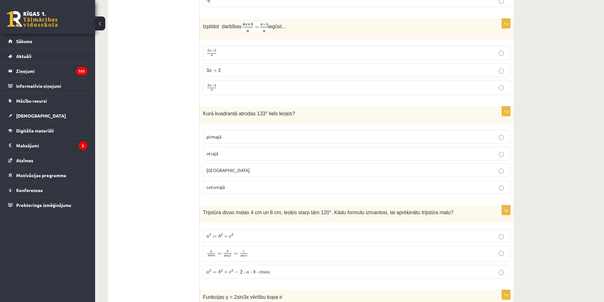
click at [353, 46] on label "3 x + 2 a 3 x + 2 a" at bounding box center [357, 53] width 308 height 15
click at [341, 85] on p "3 x + 4 a 3 x + 4 a" at bounding box center [356, 88] width 301 height 8
click at [271, 148] on label "otrajā" at bounding box center [357, 154] width 308 height 14
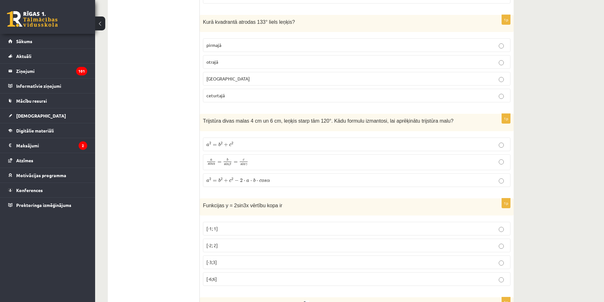
scroll to position [2035, 0]
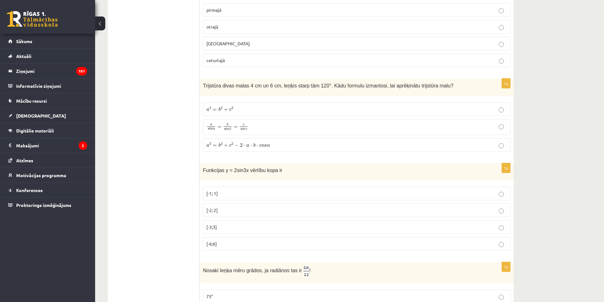
click at [315, 143] on p "a 2 = b 2 + c 2 − 2 ⋅ a ⋅ b ⋅ c o s α a 2 = b 2 + c 2 − 2 ⋅ a ⋅ b ⋅ c o s α" at bounding box center [356, 145] width 301 height 7
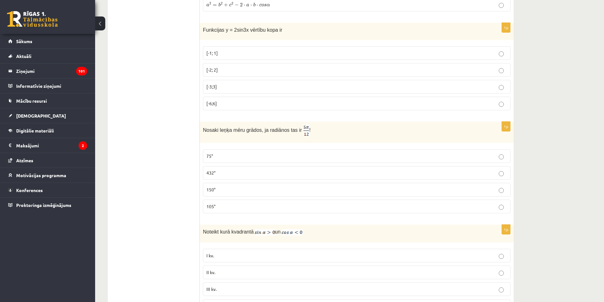
scroll to position [2225, 0]
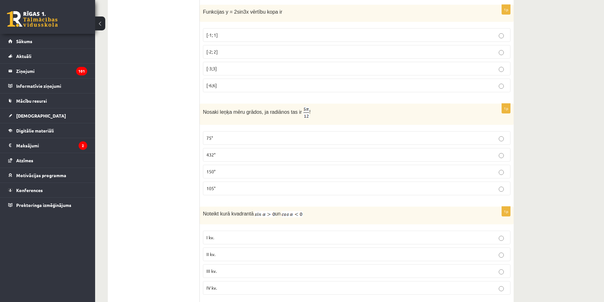
click at [332, 51] on p "[-2; 2]" at bounding box center [356, 52] width 301 height 7
click at [316, 131] on label "75°" at bounding box center [357, 138] width 308 height 14
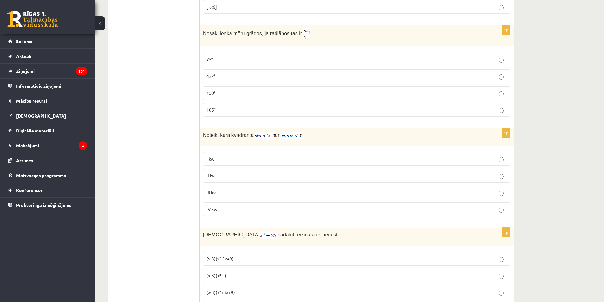
scroll to position [2320, 0]
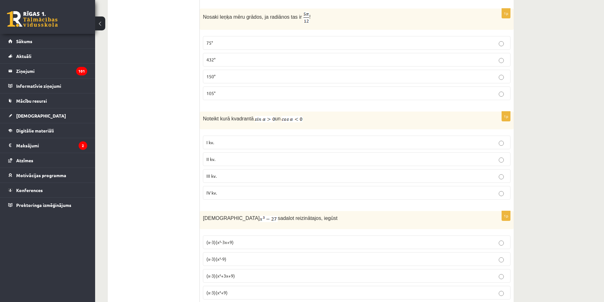
click at [353, 156] on p "II kv." at bounding box center [356, 159] width 301 height 7
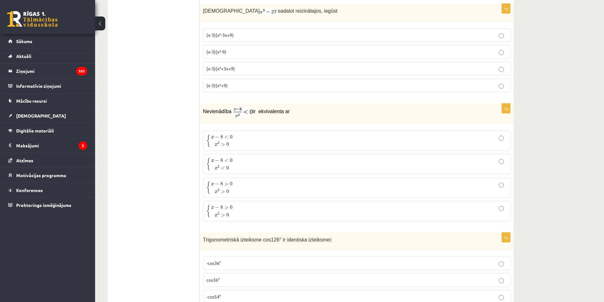
scroll to position [2524, 0]
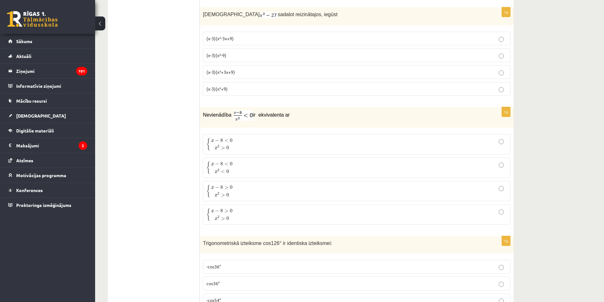
click at [360, 69] on p "(x-3)(x²+3x+9)" at bounding box center [356, 72] width 301 height 7
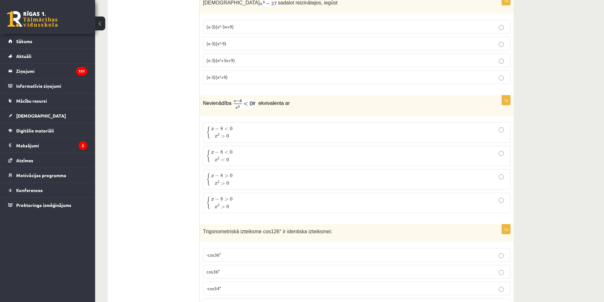
scroll to position [2556, 0]
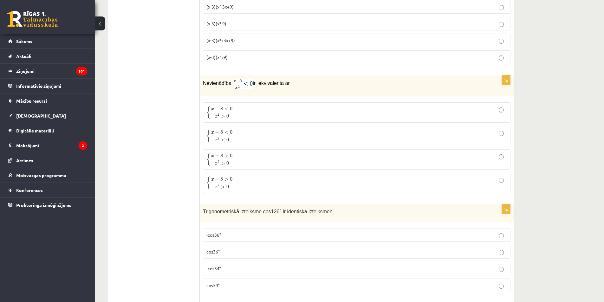
click at [348, 108] on p "{ x − 8 < 0 x 2 > 0 { x − 8 < 0 x 2 > 0" at bounding box center [356, 112] width 301 height 13
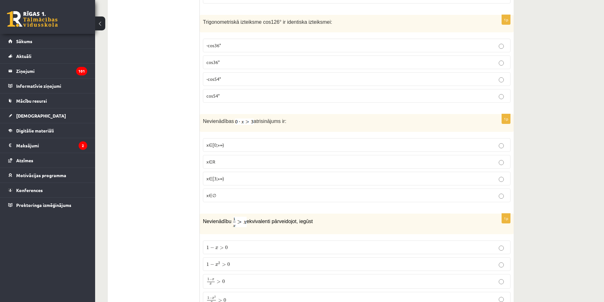
scroll to position [2746, 0]
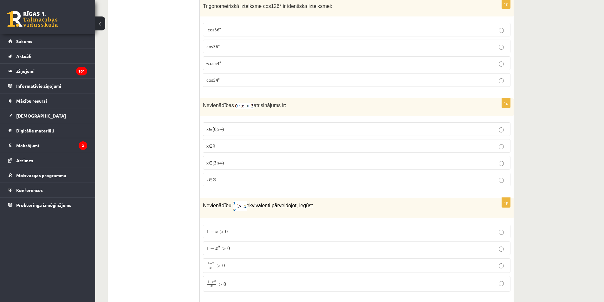
drag, startPoint x: 545, startPoint y: 91, endPoint x: 545, endPoint y: 100, distance: 9.2
click at [411, 58] on p "-cos54°" at bounding box center [356, 61] width 301 height 7
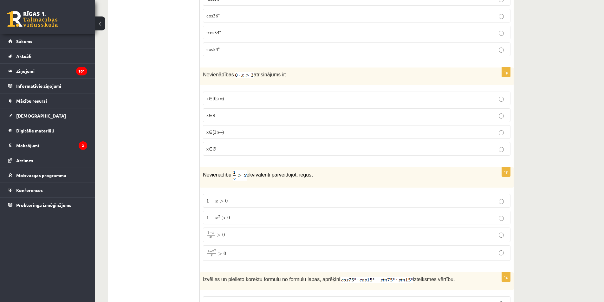
scroll to position [2795, 0]
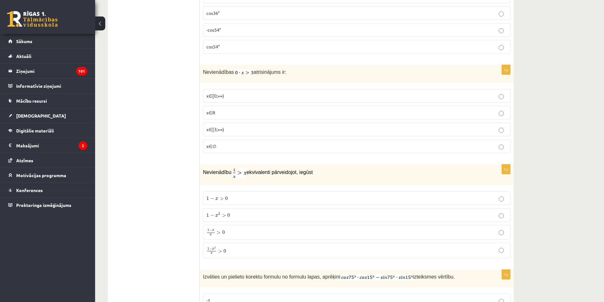
click at [324, 147] on p "x∈∅" at bounding box center [356, 146] width 301 height 7
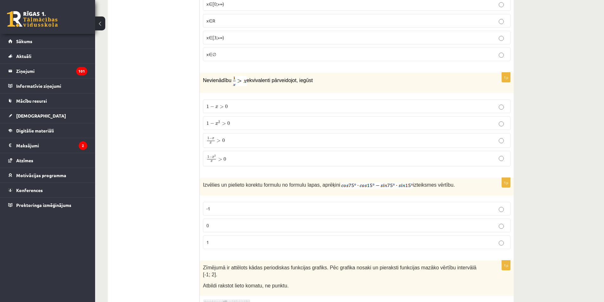
scroll to position [2890, 0]
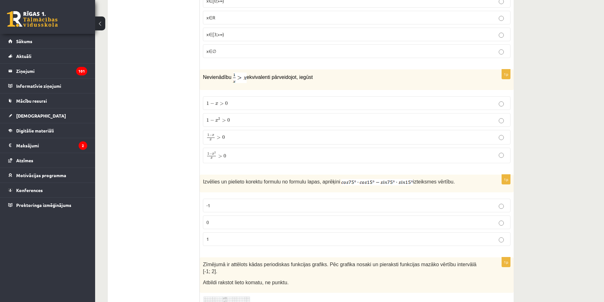
click at [355, 151] on p "1 − x 2 x > 0 1 − x 2 x > 0" at bounding box center [356, 155] width 301 height 8
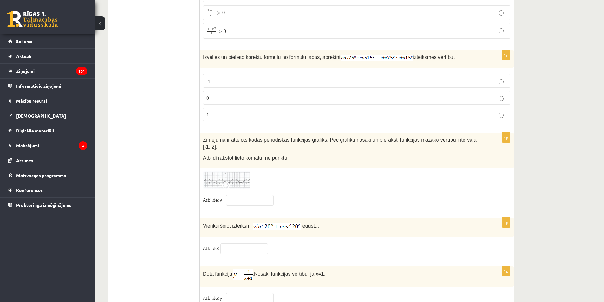
scroll to position [3033, 0]
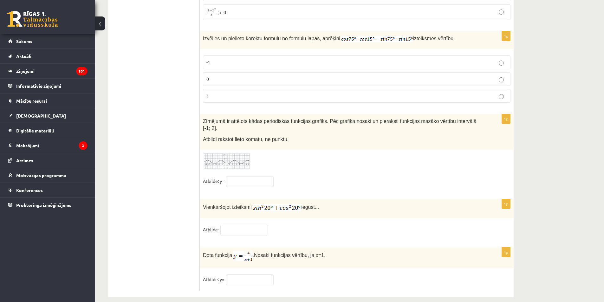
click at [349, 73] on label "0" at bounding box center [357, 79] width 308 height 14
click at [259, 176] on input "text" at bounding box center [250, 181] width 48 height 11
type input "**"
click at [256, 225] on input "text" at bounding box center [244, 230] width 48 height 11
type input "*"
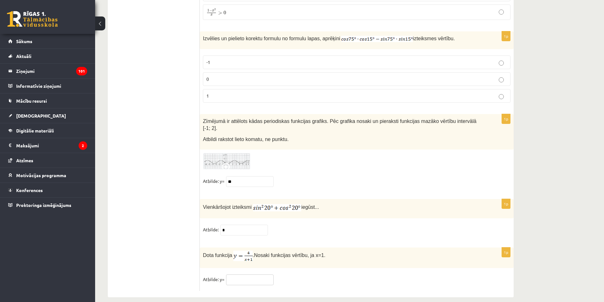
click at [253, 275] on input "text" at bounding box center [250, 280] width 48 height 11
type input "*"
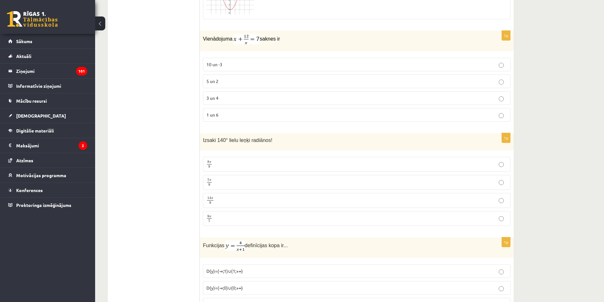
scroll to position [0, 0]
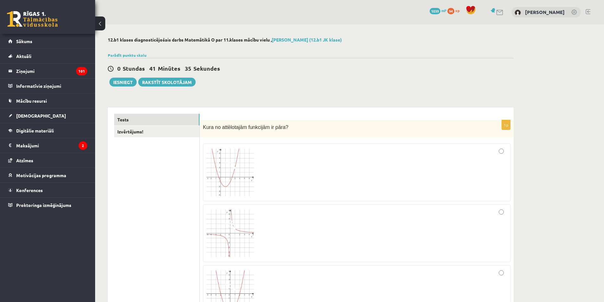
drag, startPoint x: 181, startPoint y: 212, endPoint x: 170, endPoint y: 110, distance: 103.4
drag, startPoint x: 539, startPoint y: 172, endPoint x: 531, endPoint y: 73, distance: 99.2
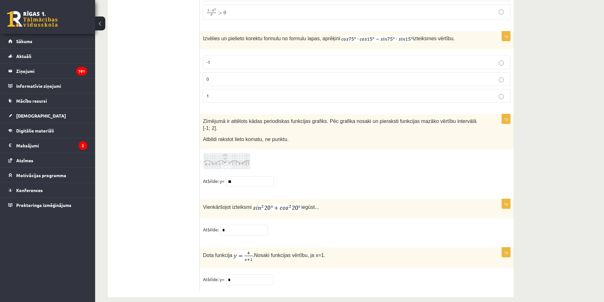
drag, startPoint x: 170, startPoint y: 114, endPoint x: 163, endPoint y: 225, distance: 111.8
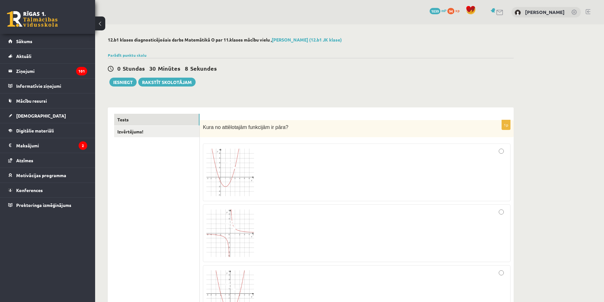
drag, startPoint x: 161, startPoint y: 194, endPoint x: 164, endPoint y: 83, distance: 111.0
click at [121, 83] on button "Iesniegt" at bounding box center [122, 82] width 27 height 9
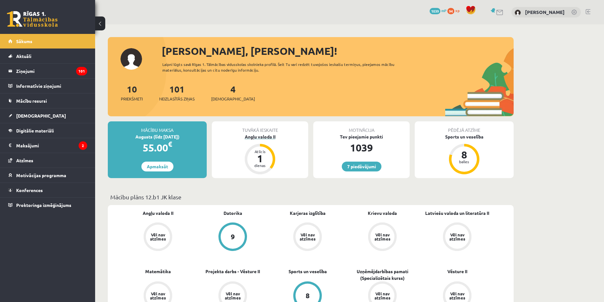
click at [248, 137] on div "Angļu valoda II" at bounding box center [260, 137] width 96 height 7
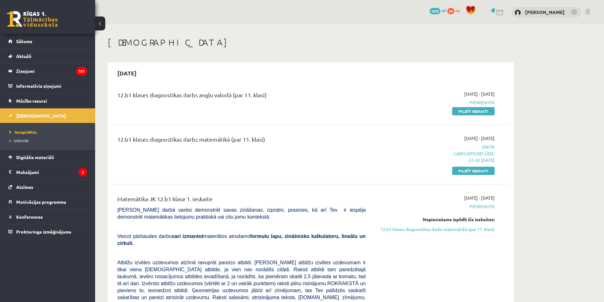
click at [459, 113] on link "Pildīt ieskaiti" at bounding box center [473, 111] width 42 height 8
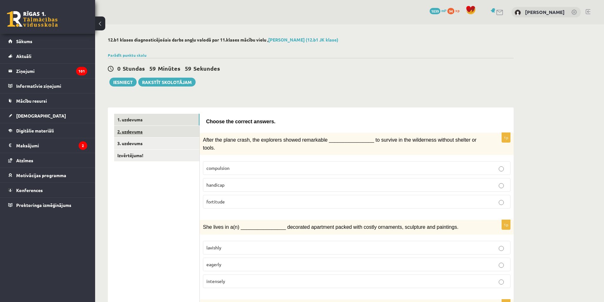
click at [185, 130] on link "2. uzdevums" at bounding box center [156, 132] width 85 height 12
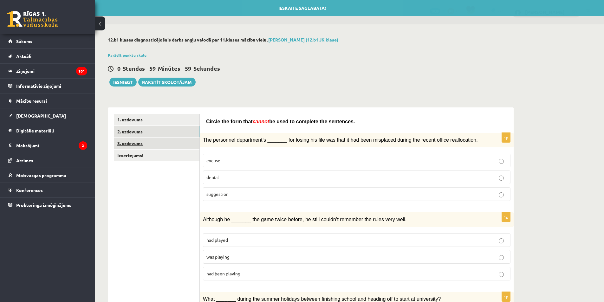
click at [179, 147] on link "3. uzdevums" at bounding box center [156, 144] width 85 height 12
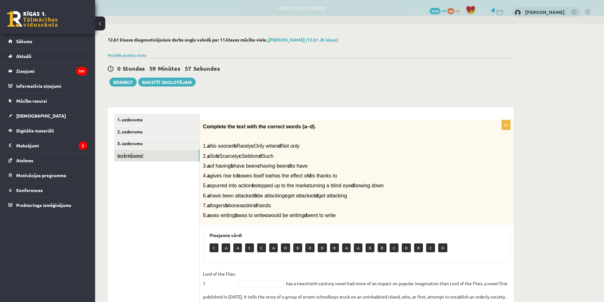
click at [177, 156] on link "Izvērtējums!" at bounding box center [156, 156] width 85 height 12
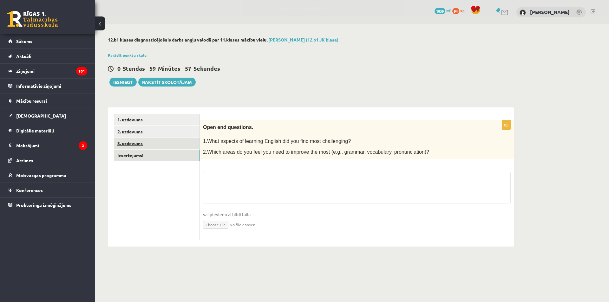
click at [177, 145] on link "3. uzdevums" at bounding box center [156, 144] width 85 height 12
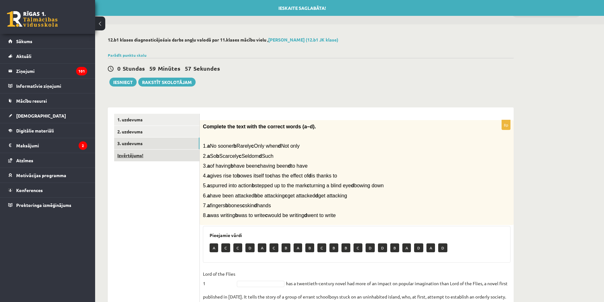
click at [175, 154] on link "Izvērtējums!" at bounding box center [156, 156] width 85 height 12
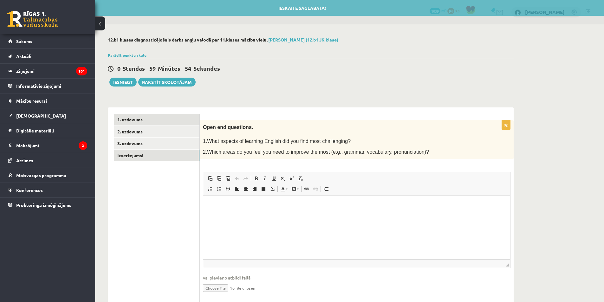
click at [180, 120] on link "1. uzdevums" at bounding box center [156, 120] width 85 height 12
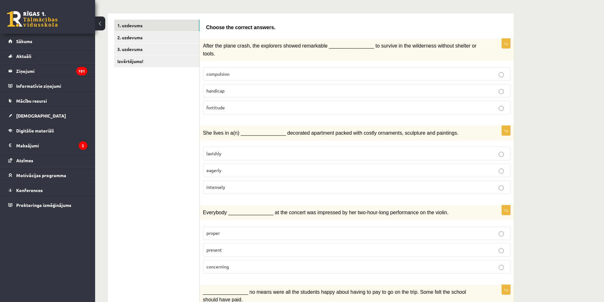
scroll to position [95, 0]
click at [207, 150] on span "lavishly" at bounding box center [213, 153] width 15 height 6
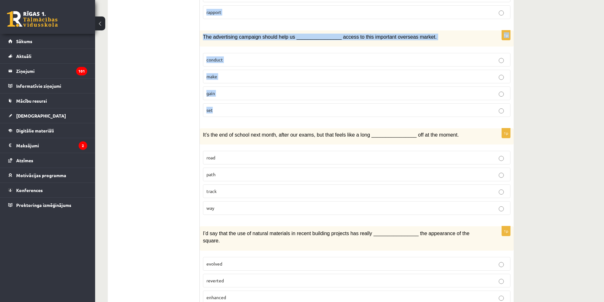
scroll to position [857, 0]
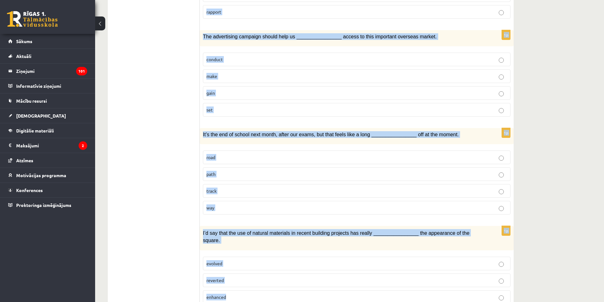
drag, startPoint x: 204, startPoint y: 24, endPoint x: 520, endPoint y: 287, distance: 410.7
copy form "Choose the correct answers. 1p After the plane crash, the explorers showed rema…"
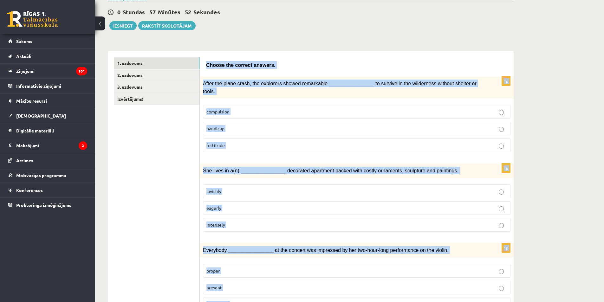
scroll to position [63, 0]
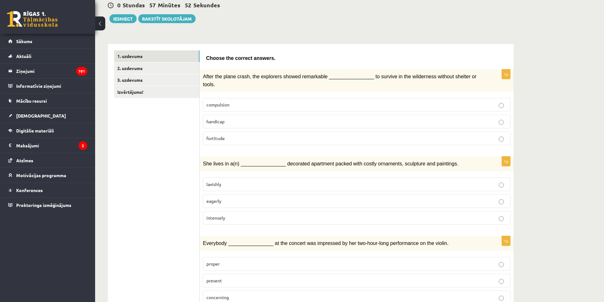
click at [219, 135] on span "fortitude" at bounding box center [215, 138] width 18 height 6
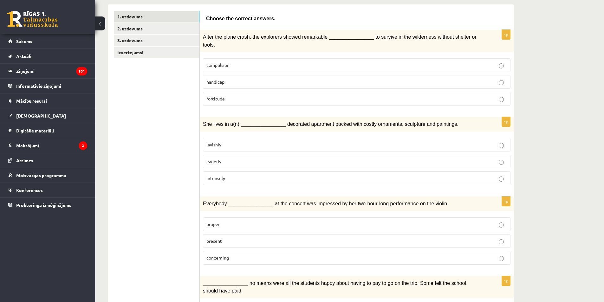
scroll to position [95, 0]
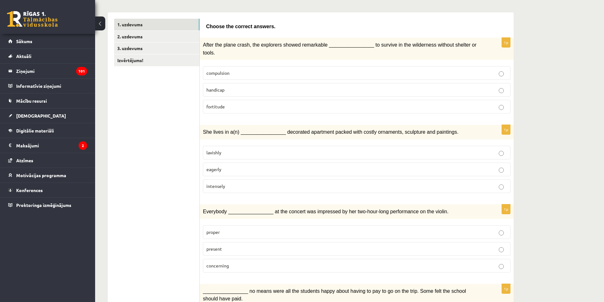
click at [207, 149] on p "lavishly" at bounding box center [356, 152] width 301 height 7
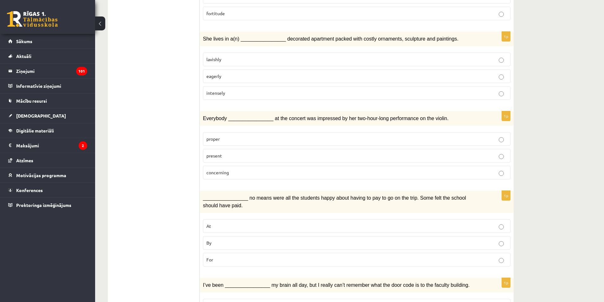
scroll to position [190, 0]
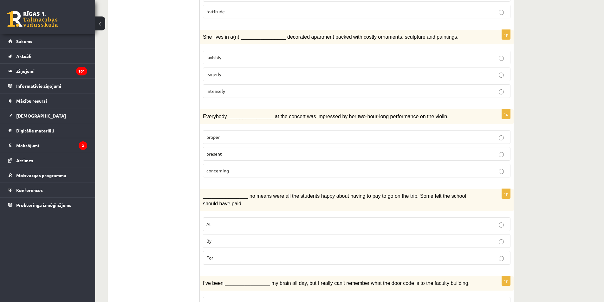
click at [226, 151] on p "present" at bounding box center [356, 154] width 301 height 7
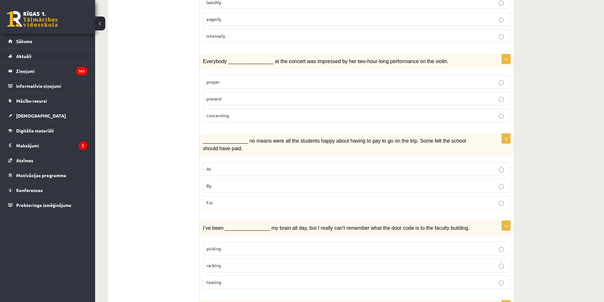
scroll to position [254, 0]
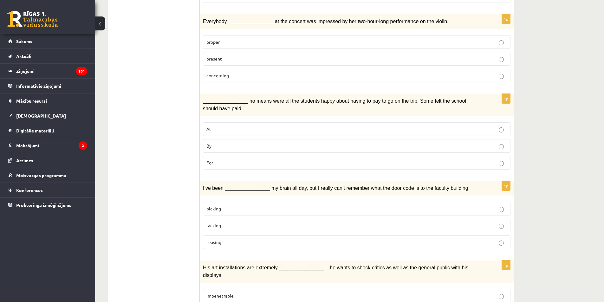
click at [234, 139] on label "By" at bounding box center [357, 146] width 308 height 14
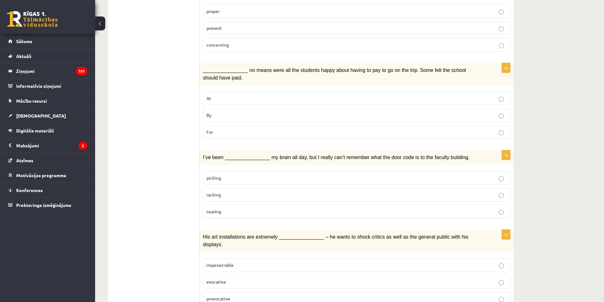
scroll to position [317, 0]
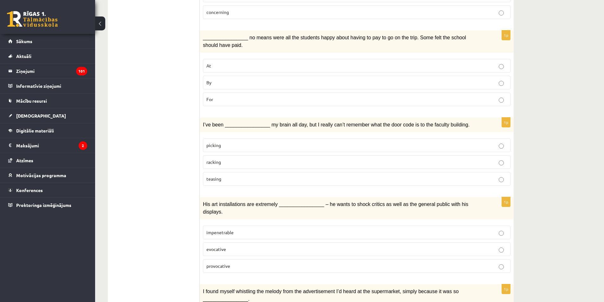
click at [220, 159] on span "racking" at bounding box center [213, 162] width 15 height 6
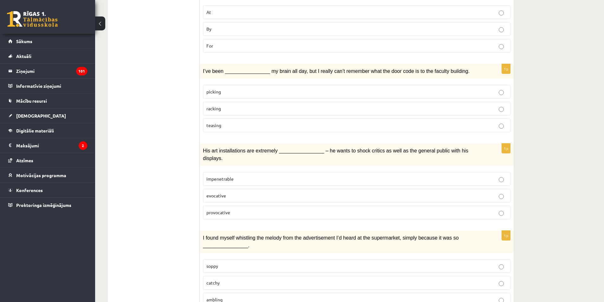
scroll to position [412, 0]
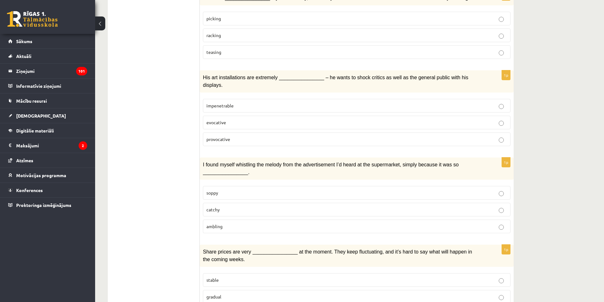
click at [225, 136] on p "provocative" at bounding box center [356, 139] width 301 height 7
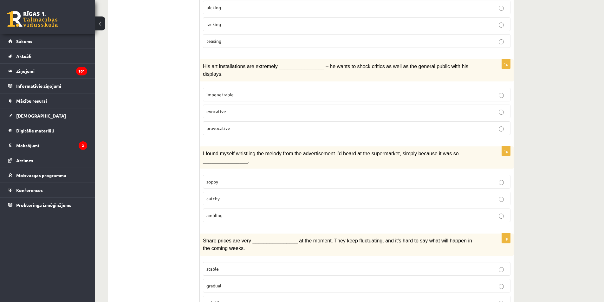
scroll to position [539, 0]
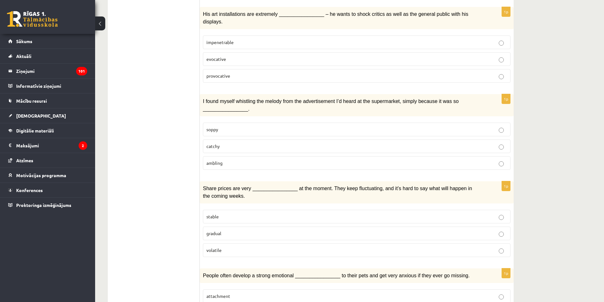
drag, startPoint x: 241, startPoint y: 128, endPoint x: 202, endPoint y: 120, distance: 39.9
click at [241, 143] on p "catchy" at bounding box center [356, 146] width 301 height 7
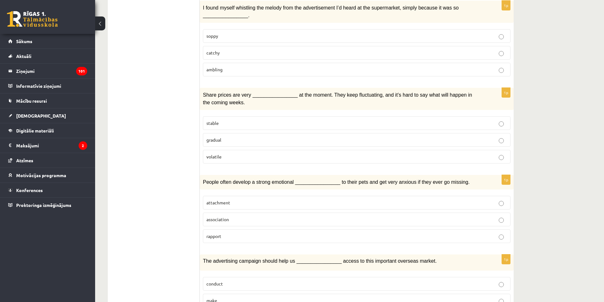
scroll to position [634, 0]
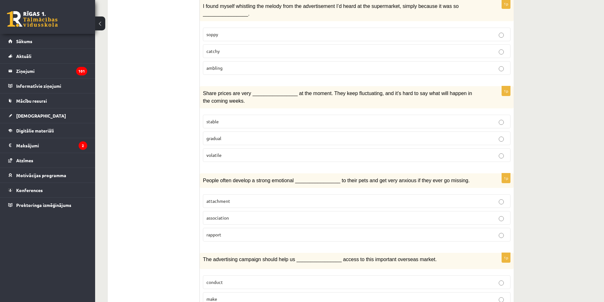
click at [218, 152] on span "volatile" at bounding box center [213, 155] width 15 height 6
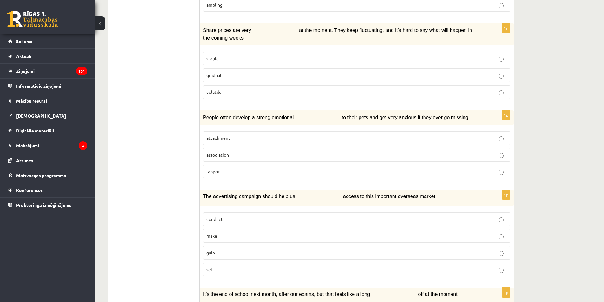
scroll to position [698, 0]
click at [229, 131] on label "attachment" at bounding box center [357, 138] width 308 height 14
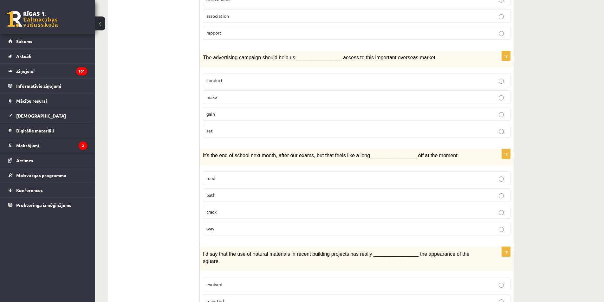
scroll to position [856, 0]
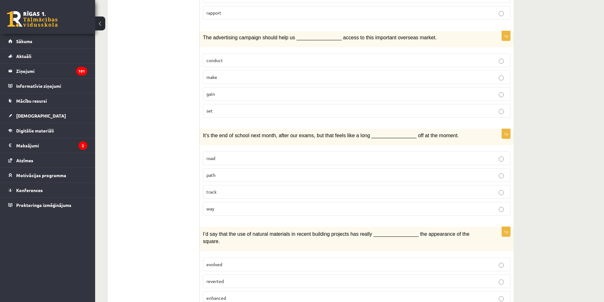
click at [225, 91] on p "gain" at bounding box center [356, 94] width 301 height 7
click at [220, 202] on label "way" at bounding box center [357, 209] width 308 height 14
click at [225, 294] on span "enhanced" at bounding box center [216, 297] width 20 height 6
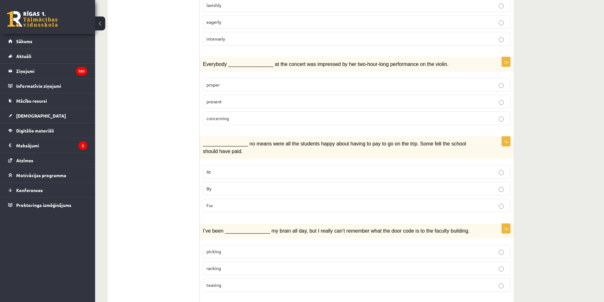
scroll to position [0, 0]
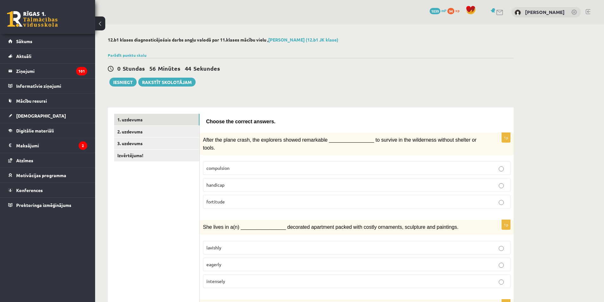
drag, startPoint x: 180, startPoint y: 204, endPoint x: 191, endPoint y: 132, distance: 73.1
click at [159, 134] on link "2. uzdevums" at bounding box center [156, 132] width 85 height 12
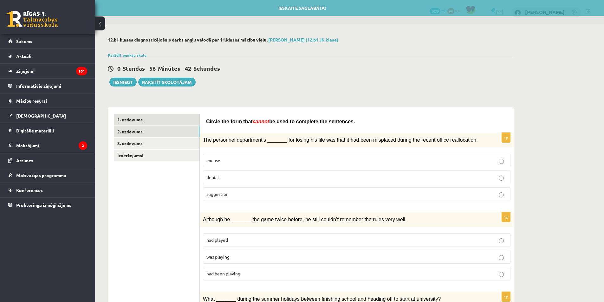
click at [180, 121] on link "1. uzdevums" at bounding box center [156, 120] width 85 height 12
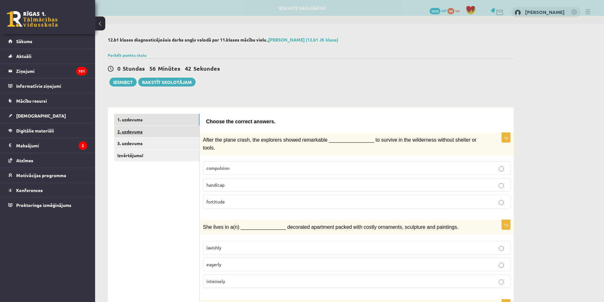
click at [179, 130] on link "2. uzdevums" at bounding box center [156, 132] width 85 height 12
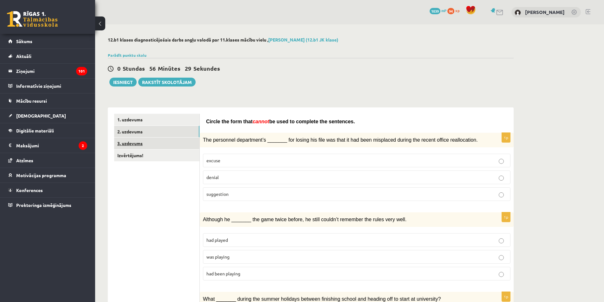
click at [146, 146] on link "3. uzdevums" at bounding box center [156, 144] width 85 height 12
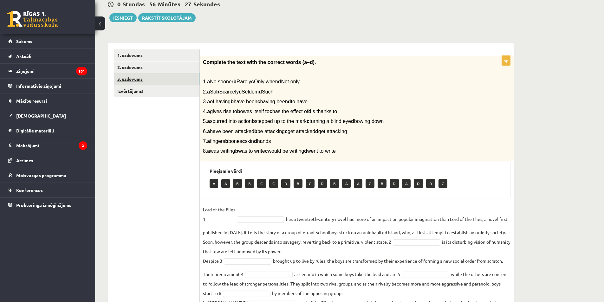
scroll to position [52, 0]
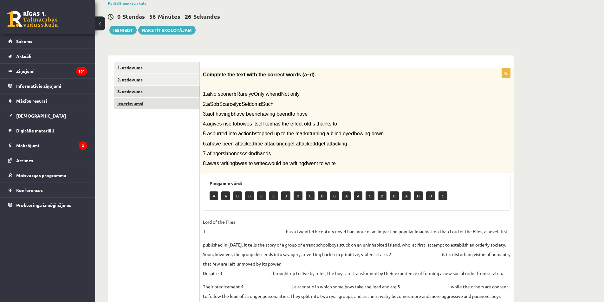
click at [162, 103] on link "Izvērtējums!" at bounding box center [156, 104] width 85 height 12
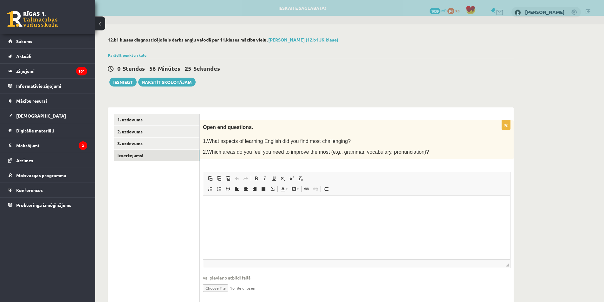
scroll to position [0, 0]
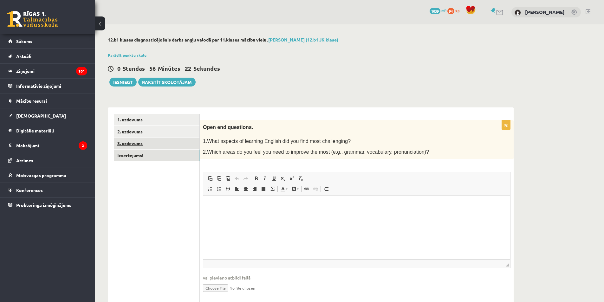
click at [152, 146] on link "3. uzdevums" at bounding box center [156, 144] width 85 height 12
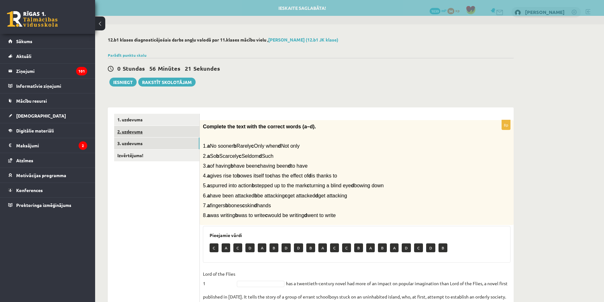
click at [159, 134] on link "2. uzdevums" at bounding box center [156, 132] width 85 height 12
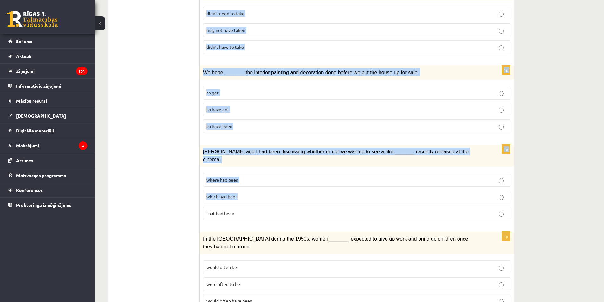
scroll to position [636, 0]
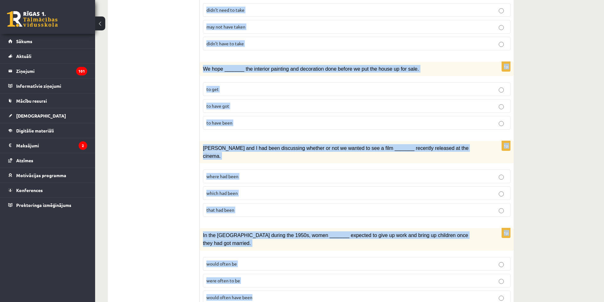
drag, startPoint x: 207, startPoint y: 121, endPoint x: 365, endPoint y: 267, distance: 215.2
copy form "Circle the form that cannot be used to complete the sentences. 1p The personnel…"
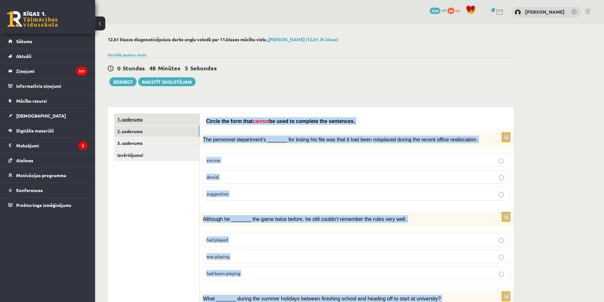
scroll to position [0, 0]
click at [168, 120] on link "1. uzdevums" at bounding box center [156, 120] width 85 height 12
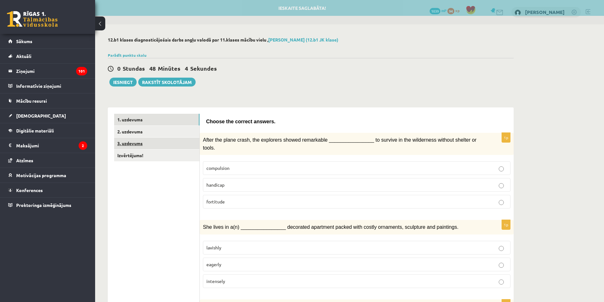
click at [157, 138] on link "3. uzdevums" at bounding box center [156, 144] width 85 height 12
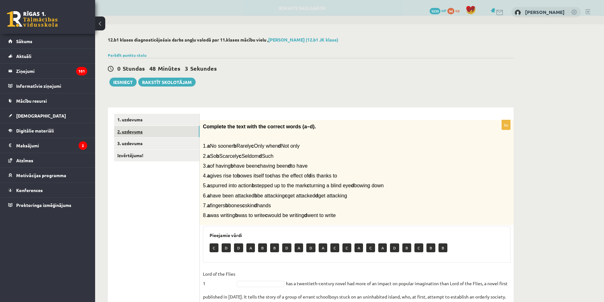
click at [156, 131] on link "2. uzdevums" at bounding box center [156, 132] width 85 height 12
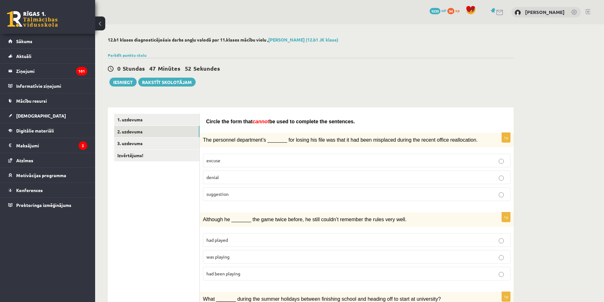
click at [220, 194] on span "suggestion" at bounding box center [217, 194] width 22 height 6
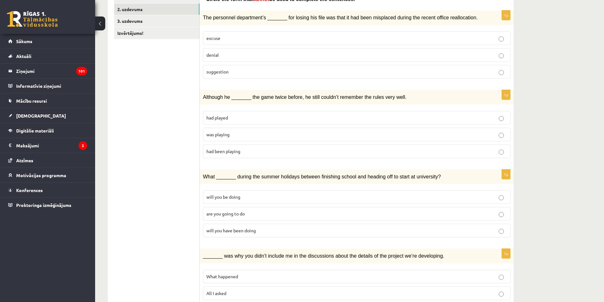
scroll to position [127, 0]
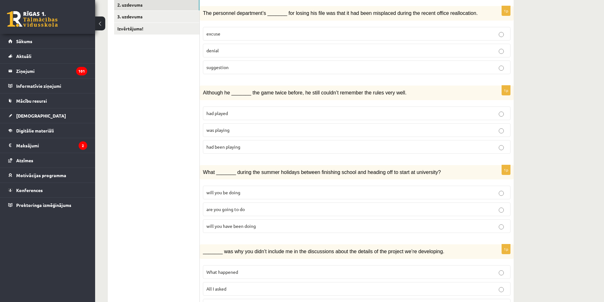
click at [238, 130] on p "was playing" at bounding box center [356, 130] width 301 height 7
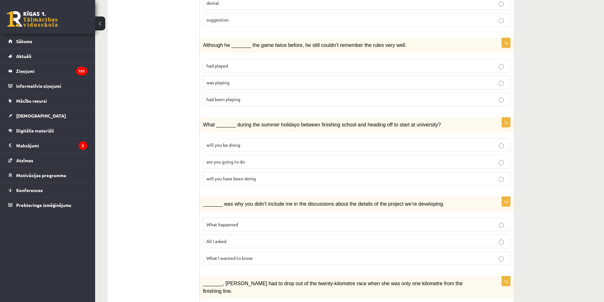
scroll to position [190, 0]
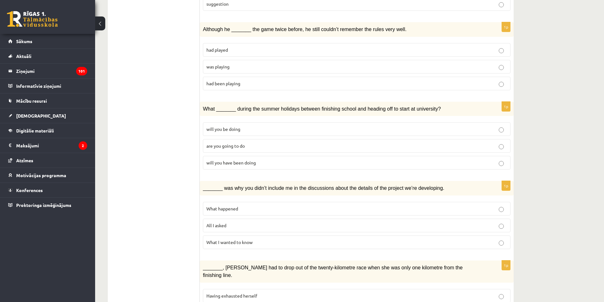
click at [265, 161] on p "will you have been doing" at bounding box center [356, 163] width 301 height 7
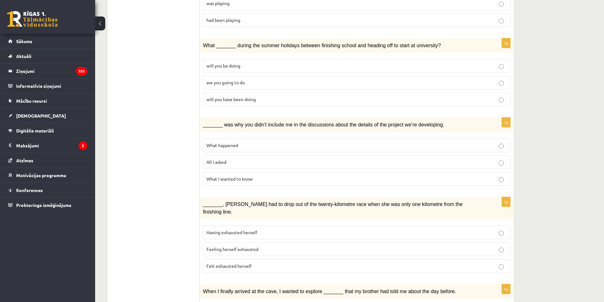
click at [250, 161] on p "All I asked" at bounding box center [356, 162] width 301 height 7
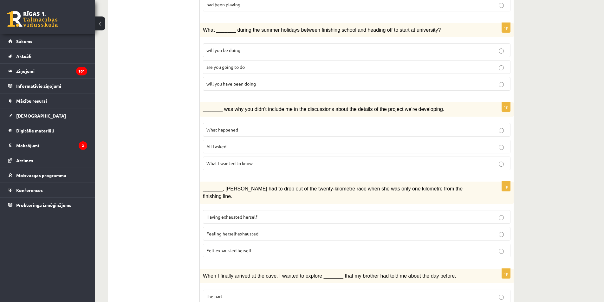
scroll to position [317, 0]
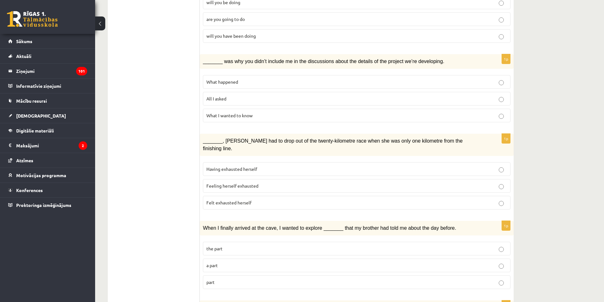
click at [246, 200] on span "Felt exhausted herself" at bounding box center [228, 203] width 45 height 6
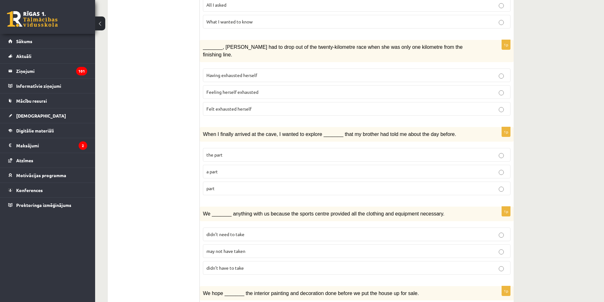
scroll to position [412, 0]
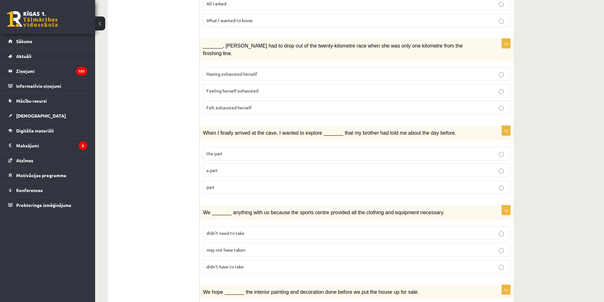
click at [240, 184] on p "part" at bounding box center [356, 187] width 301 height 7
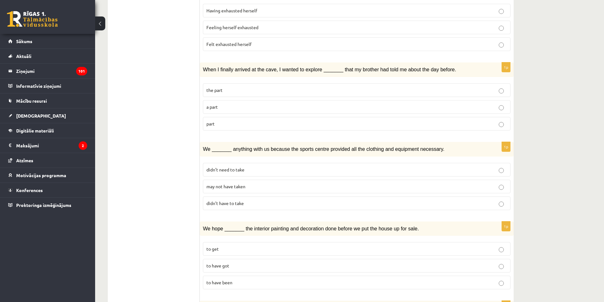
click at [253, 169] on fieldset "didn’t need to take may not have taken didn’t have to take" at bounding box center [357, 186] width 308 height 52
click at [251, 180] on label "may not have taken" at bounding box center [357, 187] width 308 height 14
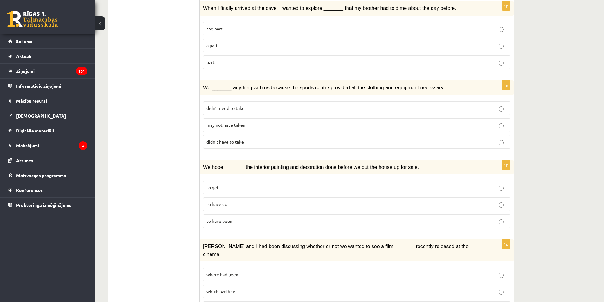
scroll to position [539, 0]
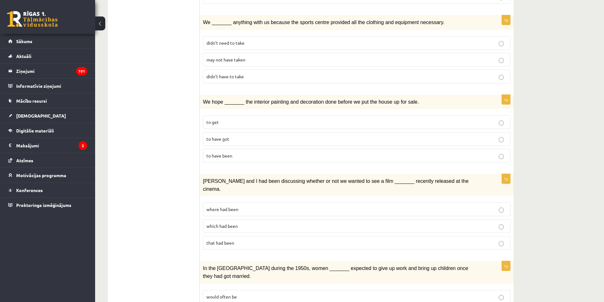
click at [293, 153] on p "to have been" at bounding box center [356, 156] width 301 height 7
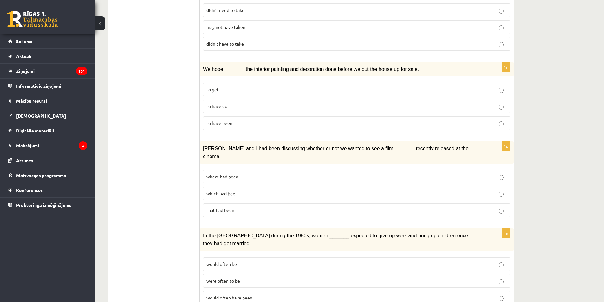
scroll to position [636, 0]
click at [302, 173] on p "where had been" at bounding box center [356, 176] width 301 height 7
click at [276, 291] on label "would often have been" at bounding box center [357, 298] width 308 height 14
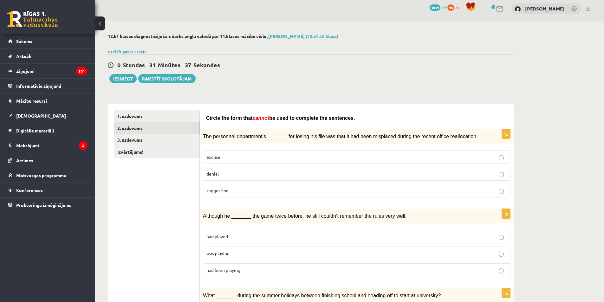
scroll to position [0, 0]
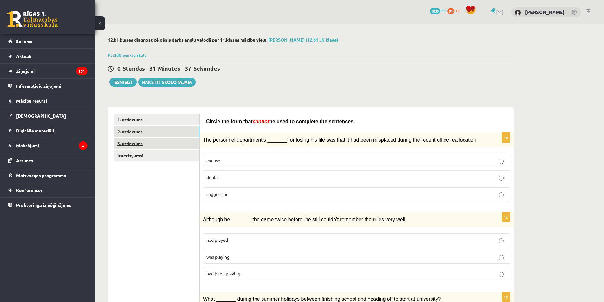
click at [160, 146] on link "3. uzdevums" at bounding box center [156, 144] width 85 height 12
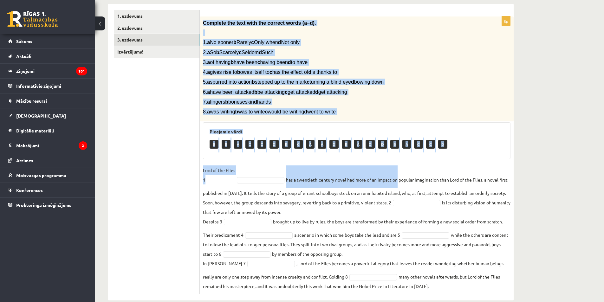
scroll to position [115, 0]
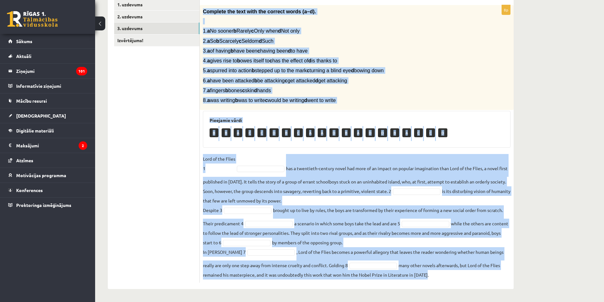
drag, startPoint x: 204, startPoint y: 126, endPoint x: 511, endPoint y: 276, distance: 341.9
click at [511, 276] on div "8p Complete the text with the correct words (a–d). 1. a No sooner b Rarely c On…" at bounding box center [357, 144] width 314 height 278
copy div "Complete the text with the correct words (a–d). 1. a No sooner b Rarely c Only …"
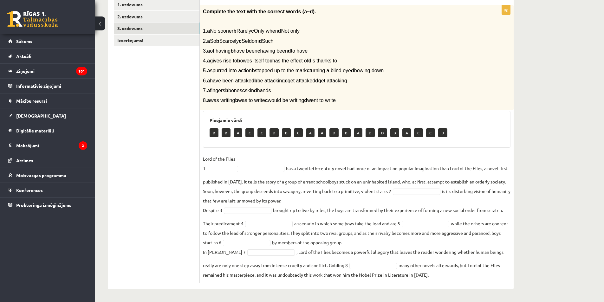
click at [195, 131] on ul "1. uzdevums 2. uzdevums 3. uzdevums Izvērtējums!" at bounding box center [157, 141] width 86 height 284
drag, startPoint x: 238, startPoint y: 149, endPoint x: 258, endPoint y: 167, distance: 27.2
click at [258, 167] on div "8p Complete the text with the correct words (a–d). 1. a No sooner b Rarely c On…" at bounding box center [357, 144] width 314 height 278
drag, startPoint x: 255, startPoint y: 167, endPoint x: 228, endPoint y: 147, distance: 34.4
drag, startPoint x: 428, startPoint y: 217, endPoint x: 429, endPoint y: 214, distance: 3.5
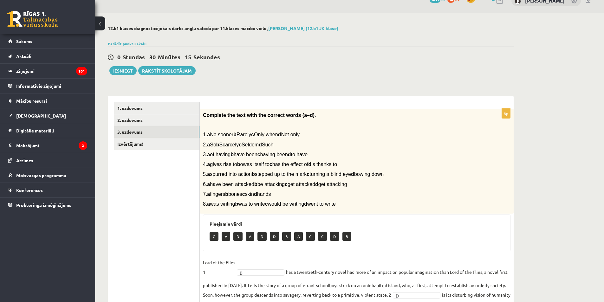
scroll to position [0, 0]
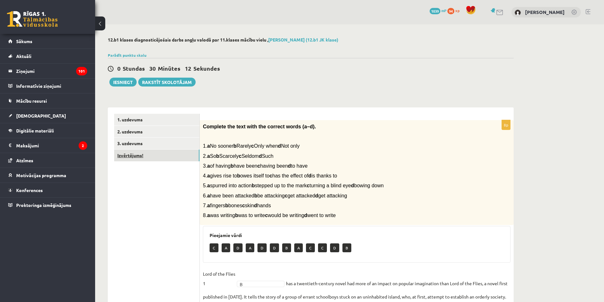
click at [172, 154] on link "Izvērtējums!" at bounding box center [156, 156] width 85 height 12
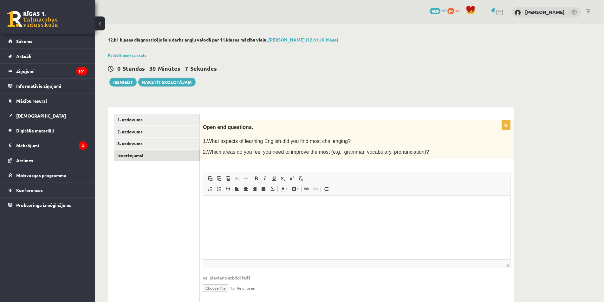
click at [244, 215] on html at bounding box center [356, 205] width 307 height 19
click at [157, 146] on link "3. uzdevums" at bounding box center [156, 144] width 85 height 12
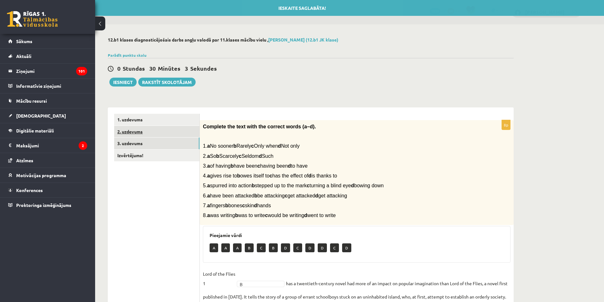
click at [154, 130] on link "2. uzdevums" at bounding box center [156, 132] width 85 height 12
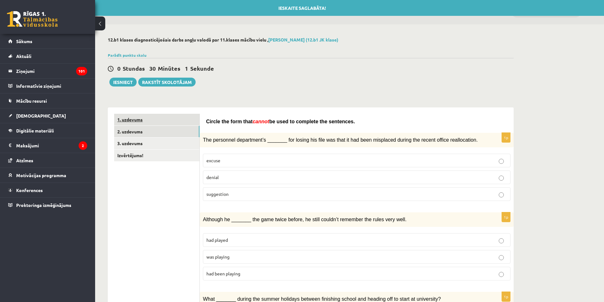
click at [155, 124] on link "1. uzdevums" at bounding box center [156, 120] width 85 height 12
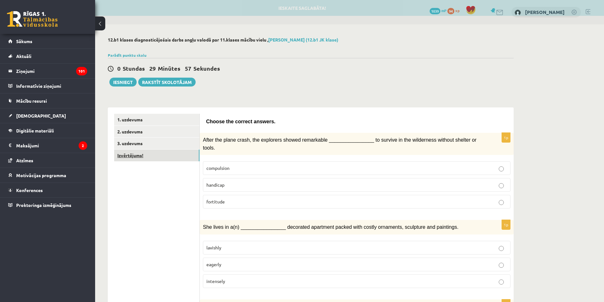
click at [156, 155] on link "Izvērtējums!" at bounding box center [156, 156] width 85 height 12
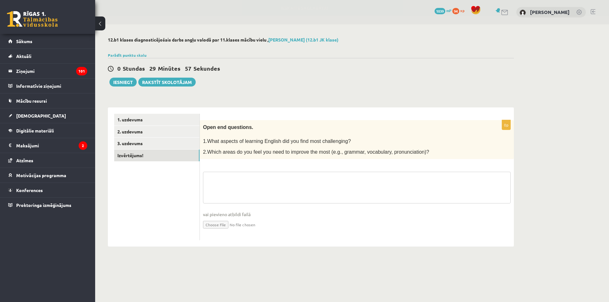
click at [225, 181] on textarea at bounding box center [357, 188] width 308 height 32
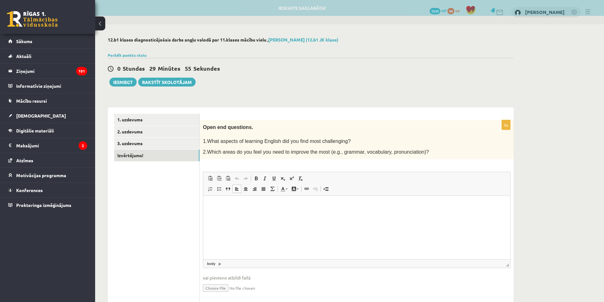
click at [226, 209] on p "Editor, wiswyg-editor-user-answer-47025081939800" at bounding box center [357, 205] width 294 height 7
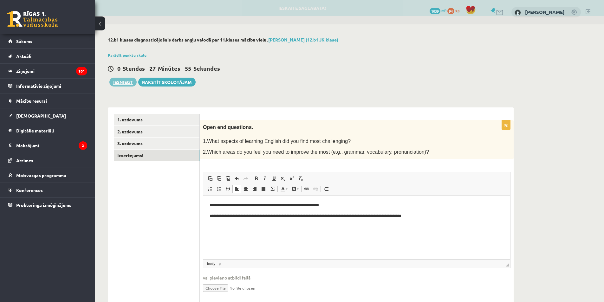
click at [122, 83] on button "Iesniegt" at bounding box center [122, 82] width 27 height 9
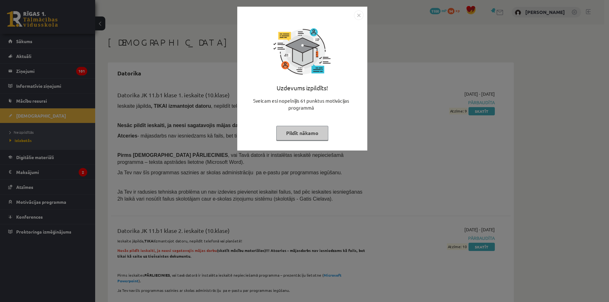
click at [357, 18] on img "Close" at bounding box center [359, 15] width 10 height 10
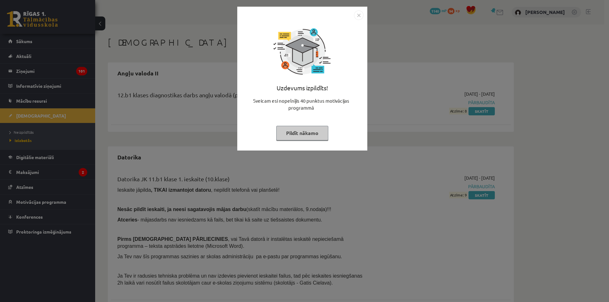
click at [299, 134] on button "Pildīt nākamo" at bounding box center [302, 133] width 52 height 15
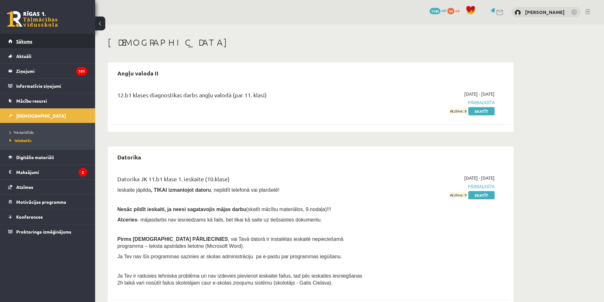
click at [42, 41] on link "Sākums" at bounding box center [47, 41] width 79 height 15
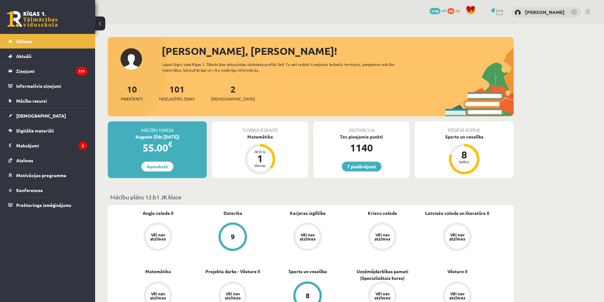
click at [225, 95] on div "2 Ieskaites" at bounding box center [233, 92] width 44 height 20
click at [227, 99] on span "[DEMOGRAPHIC_DATA]" at bounding box center [233, 99] width 44 height 6
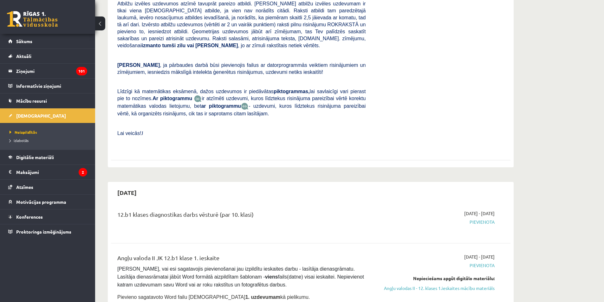
scroll to position [159, 0]
